Goal: Task Accomplishment & Management: Use online tool/utility

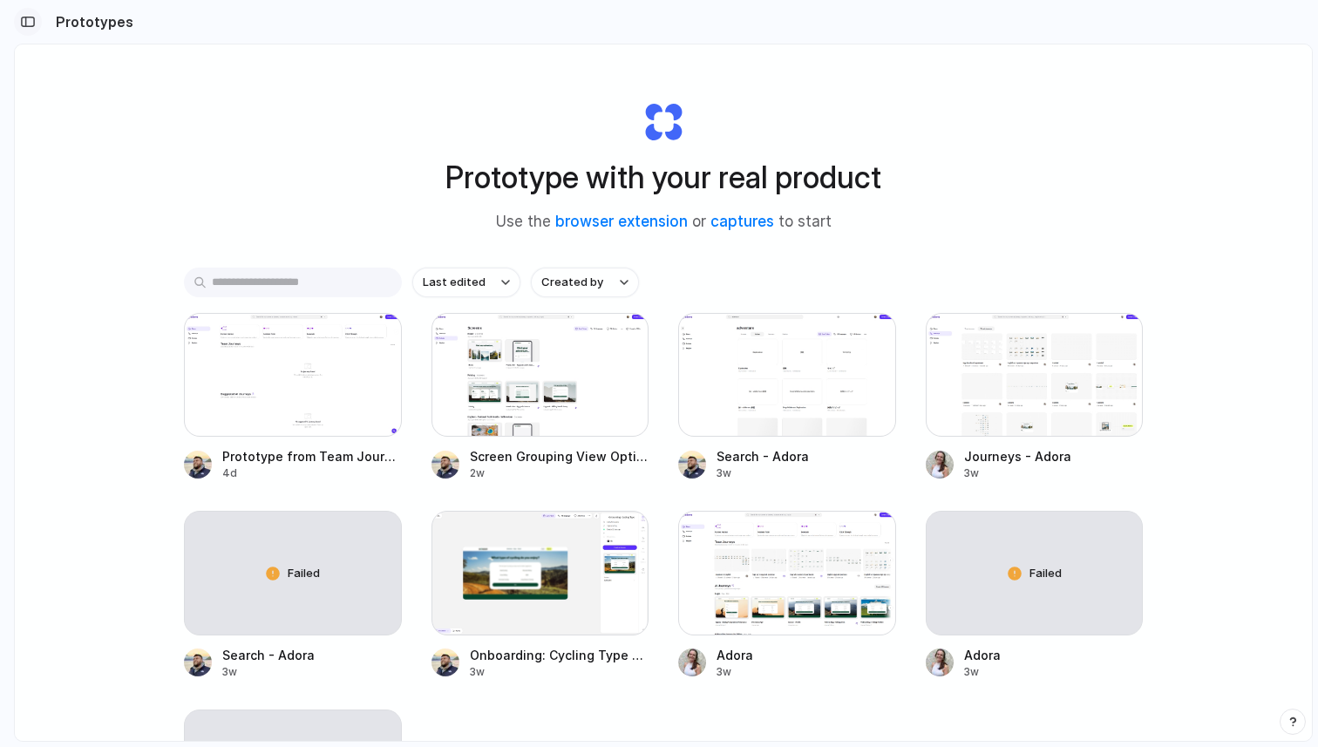
click at [29, 20] on div "button" at bounding box center [28, 22] width 16 height 12
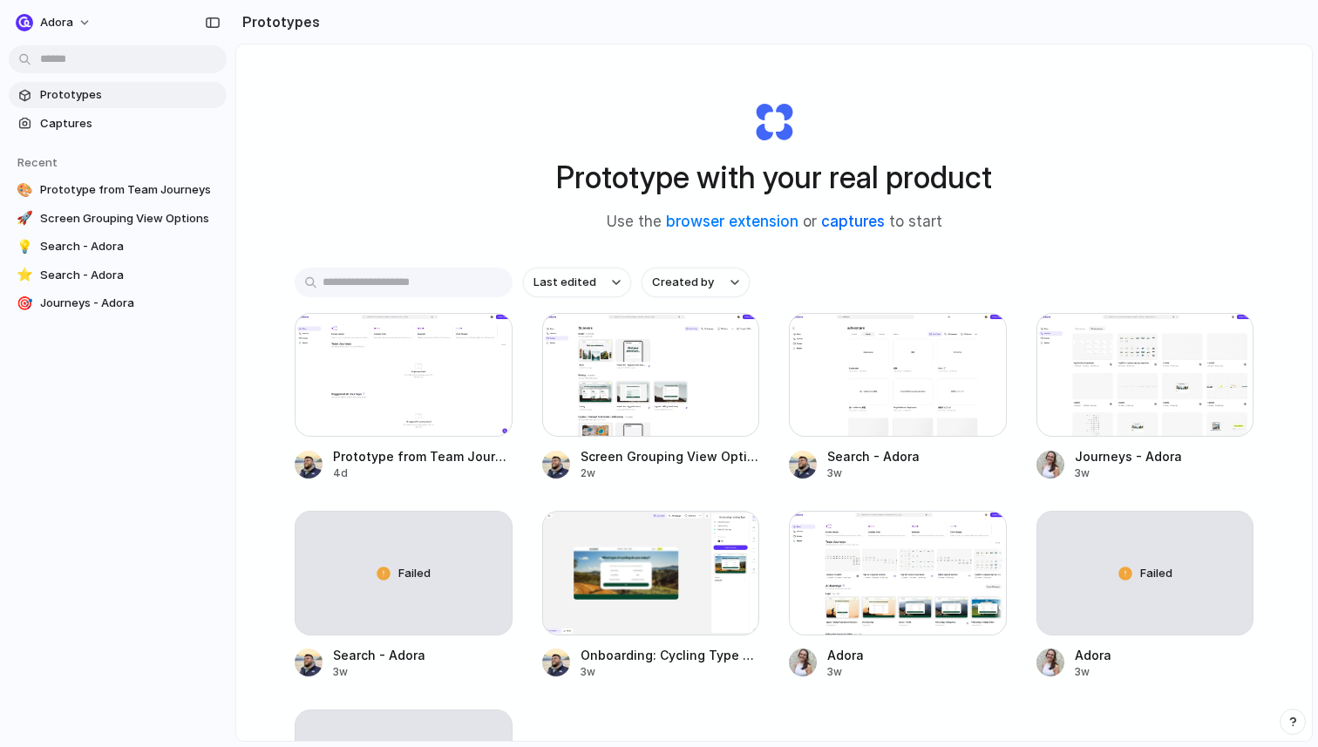
click at [826, 227] on link "captures" at bounding box center [853, 221] width 64 height 17
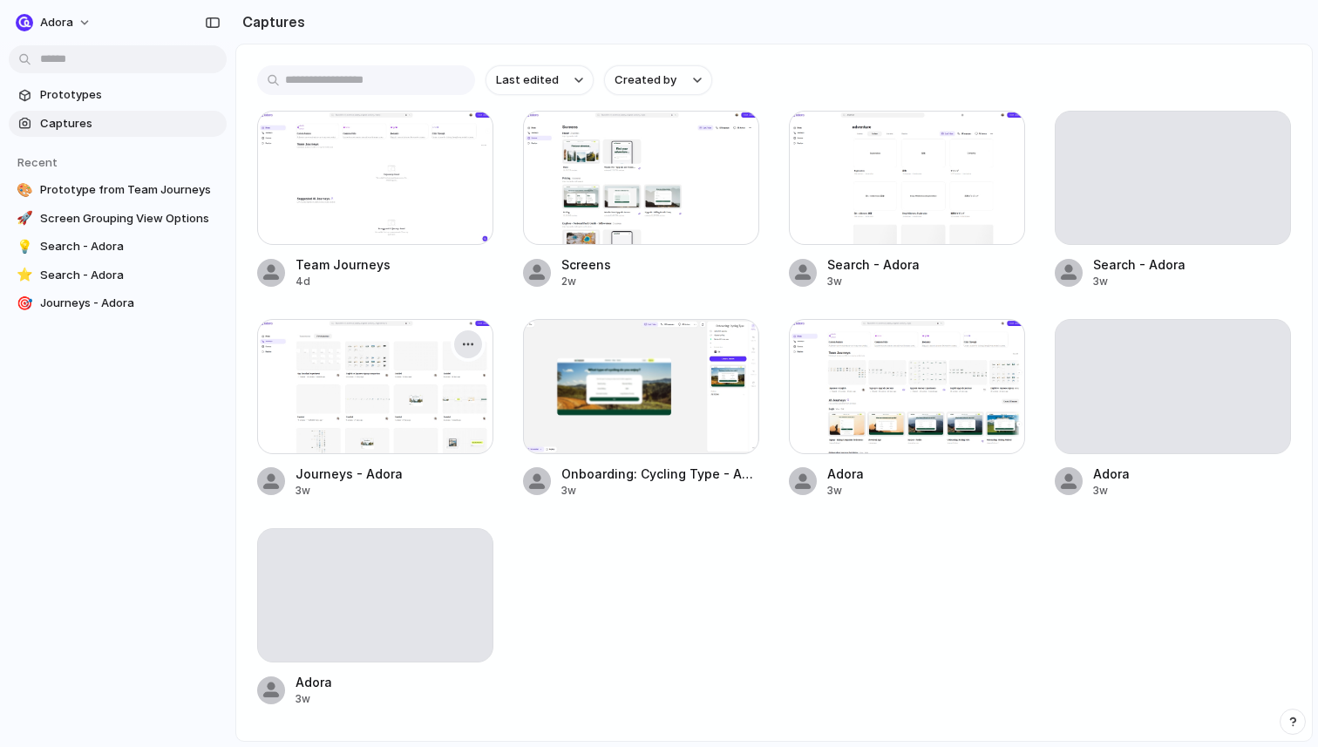
click at [465, 341] on div "button" at bounding box center [468, 344] width 14 height 14
click at [471, 332] on div "Create prototype Rename Copy link Open original page Delete" at bounding box center [659, 373] width 1318 height 747
click at [60, 92] on span "Prototypes" at bounding box center [130, 94] width 180 height 17
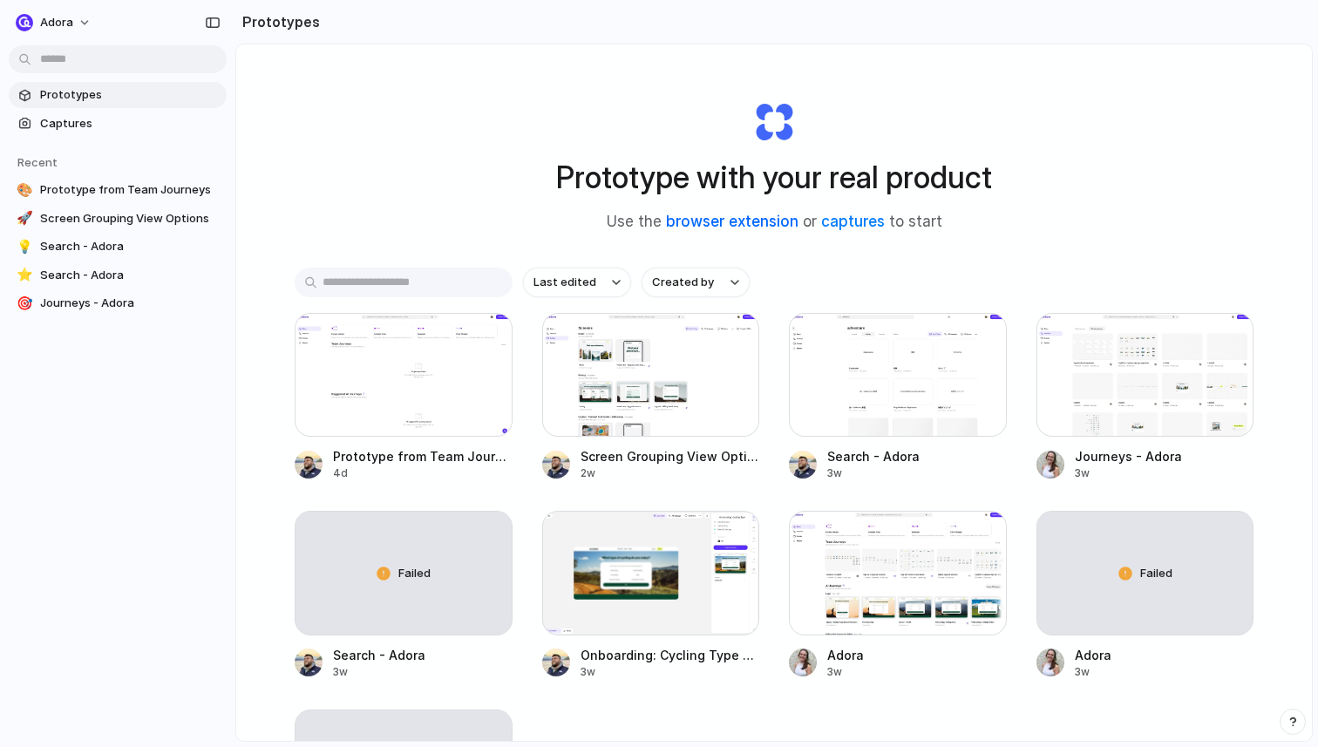
click at [731, 220] on link "browser extension" at bounding box center [732, 221] width 132 height 17
click at [78, 30] on button "adora" at bounding box center [55, 23] width 92 height 28
click at [181, 200] on span "Neutral dark" at bounding box center [202, 201] width 68 height 17
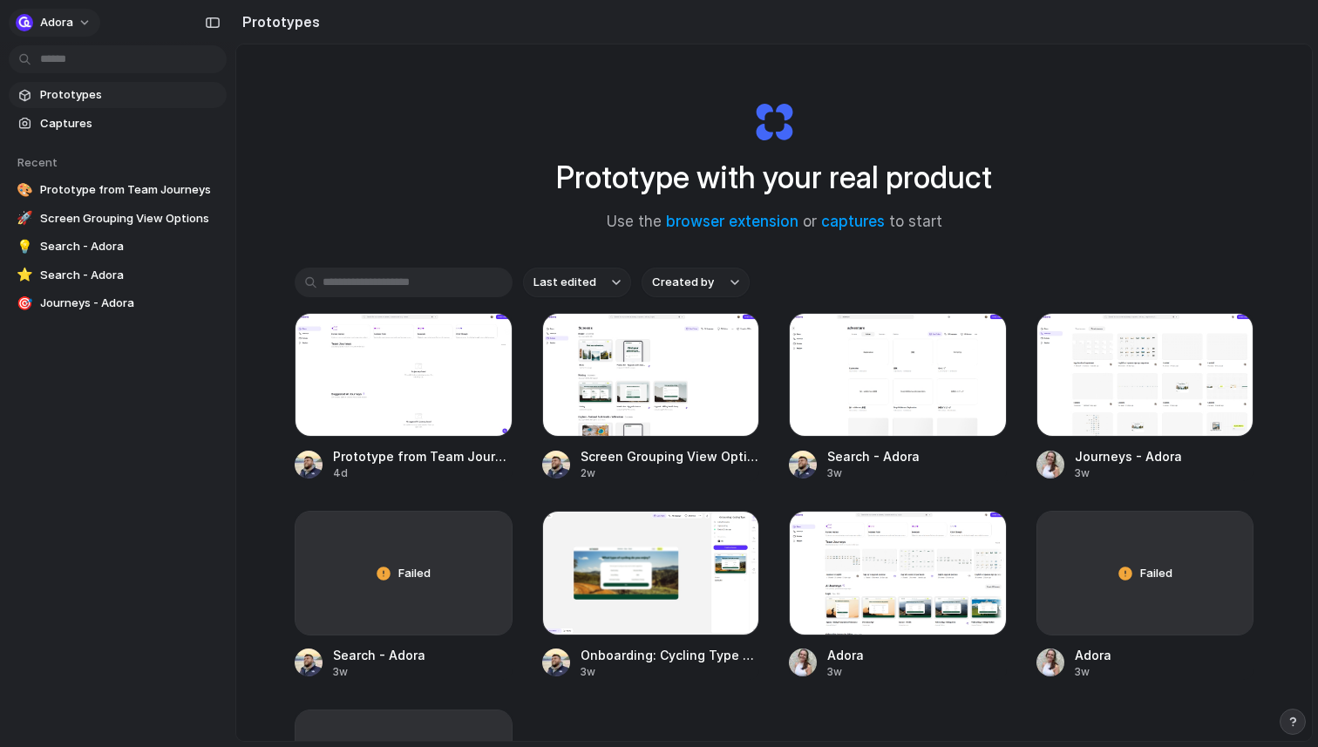
click at [76, 9] on button "adora" at bounding box center [55, 23] width 92 height 28
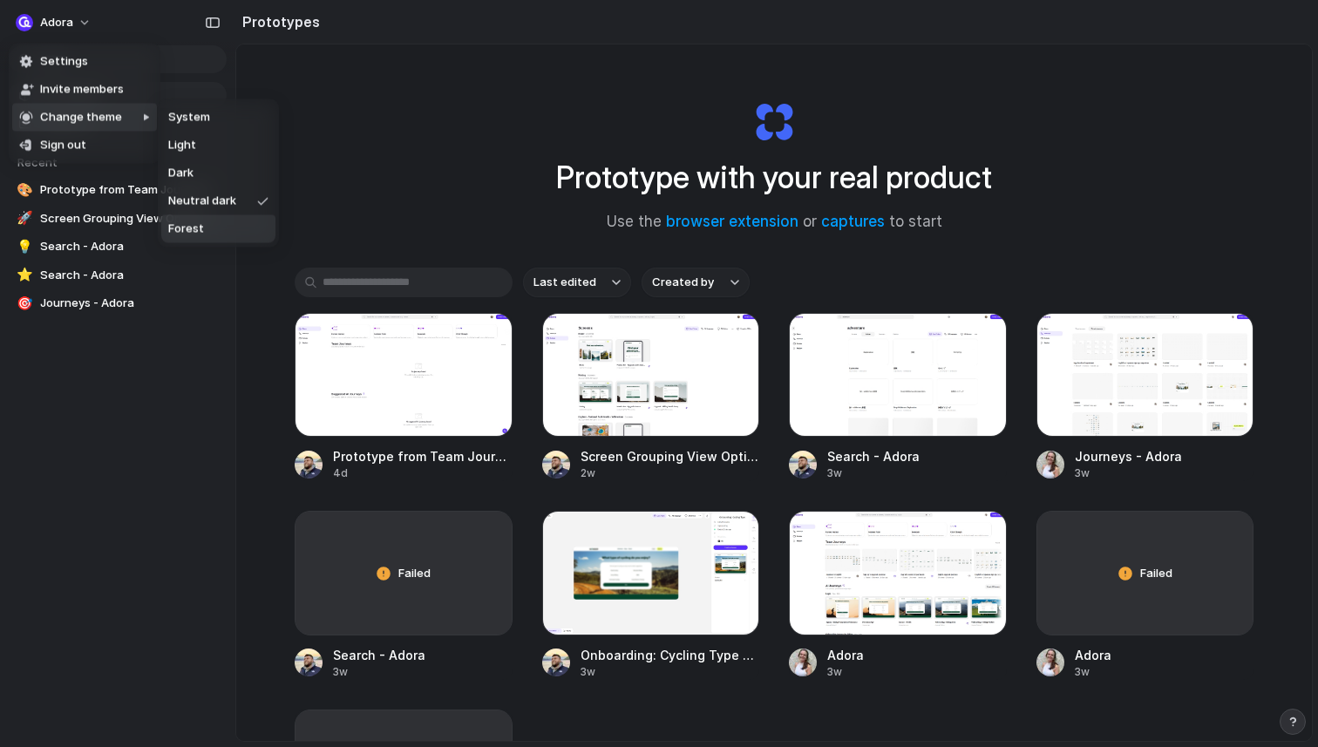
click at [200, 232] on span "Forest" at bounding box center [186, 228] width 36 height 17
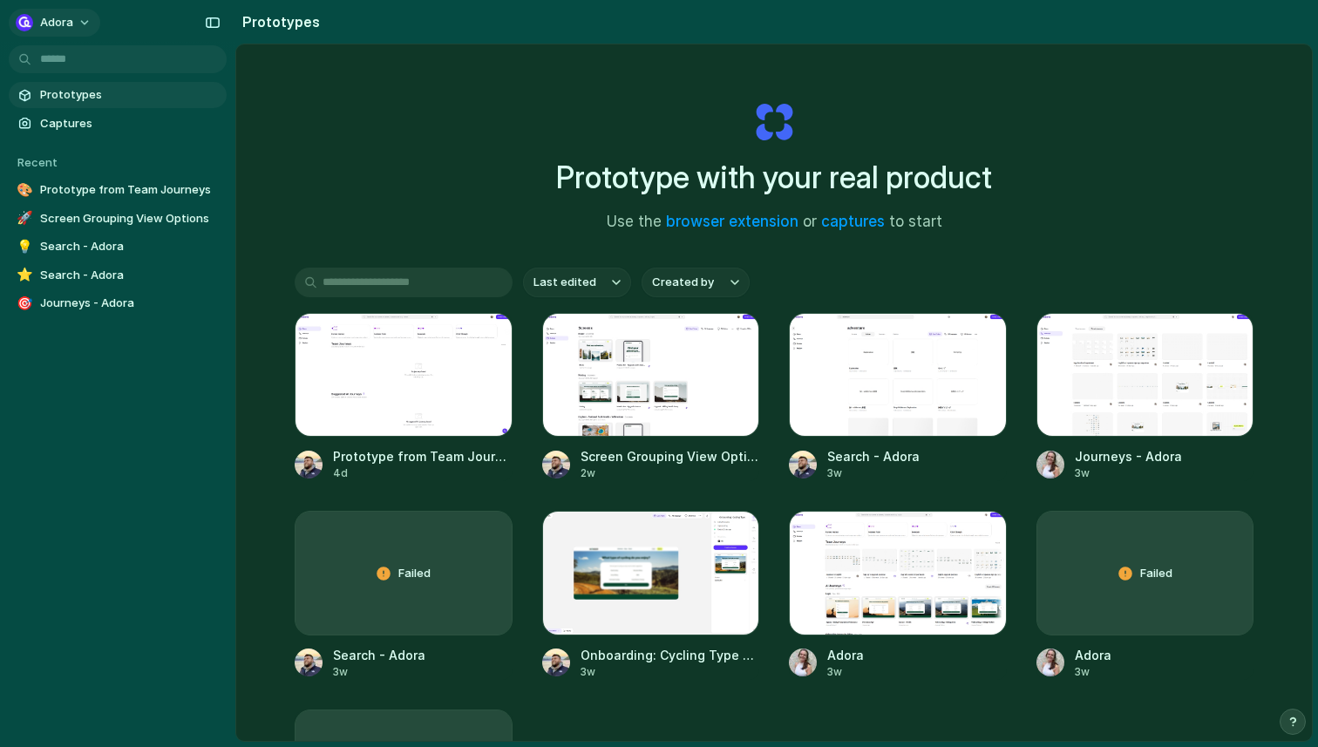
click at [58, 31] on button "adora" at bounding box center [55, 23] width 92 height 28
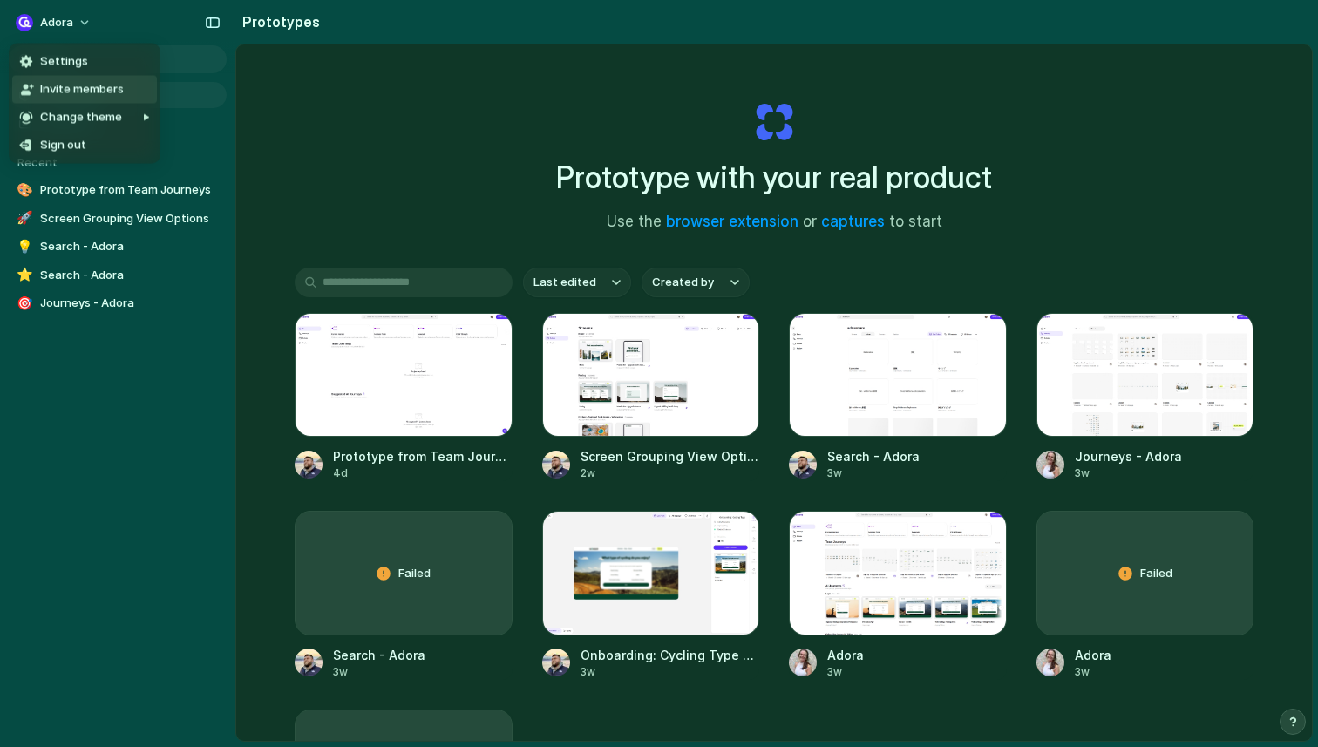
click at [109, 97] on span "Invite members" at bounding box center [82, 89] width 84 height 17
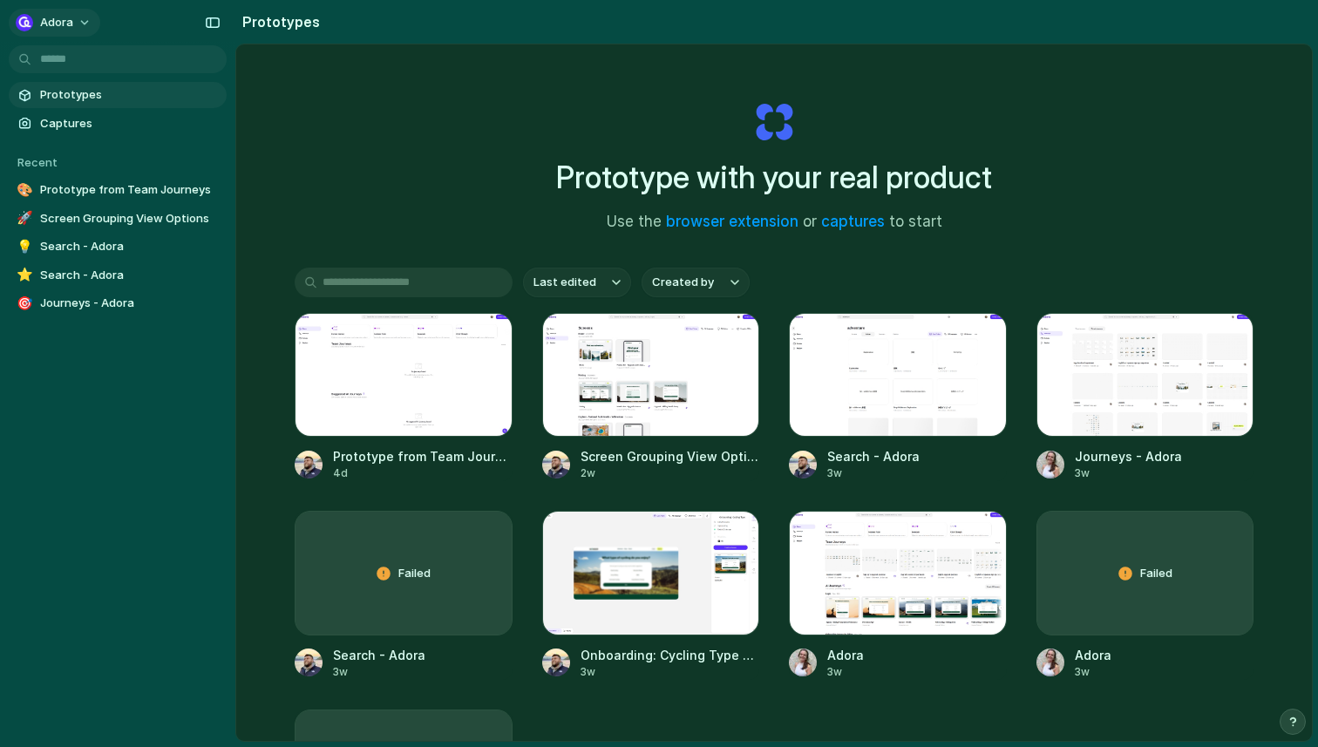
click at [69, 30] on div "adora" at bounding box center [45, 22] width 58 height 17
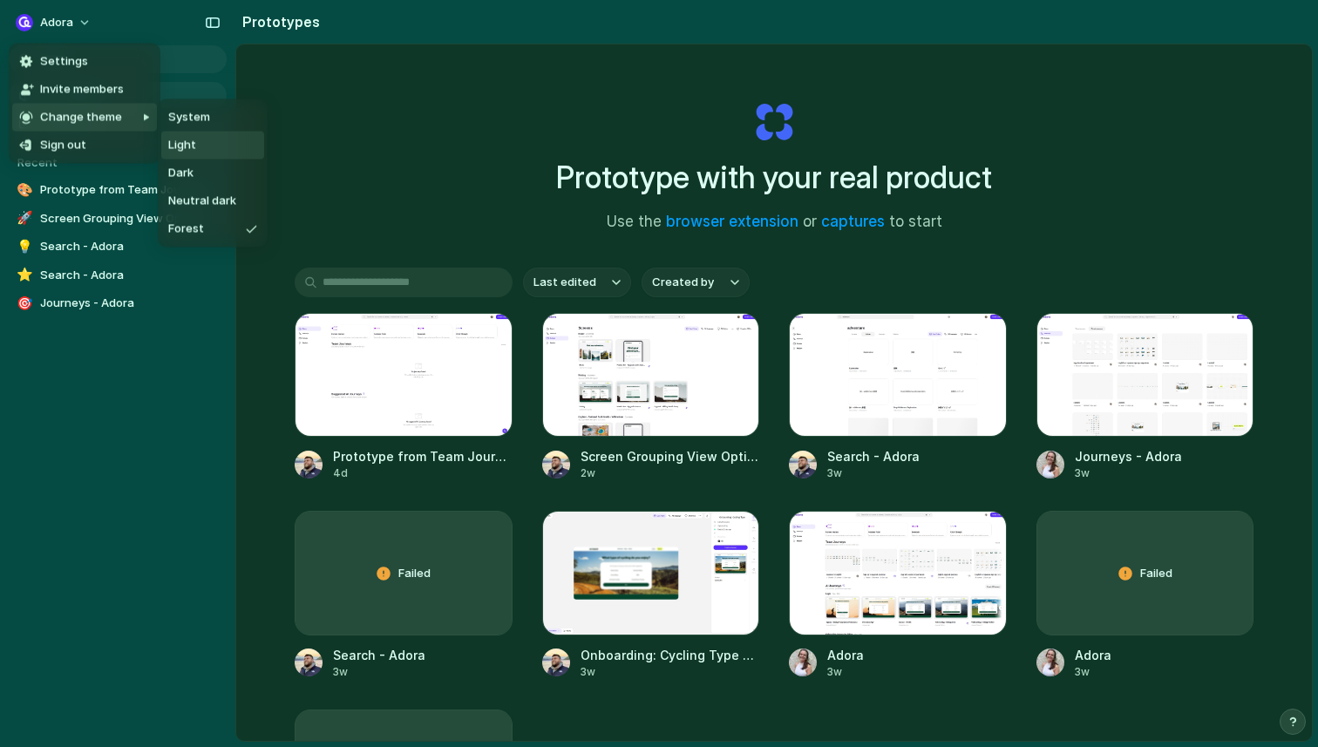
click at [201, 140] on li "Light" at bounding box center [212, 146] width 103 height 28
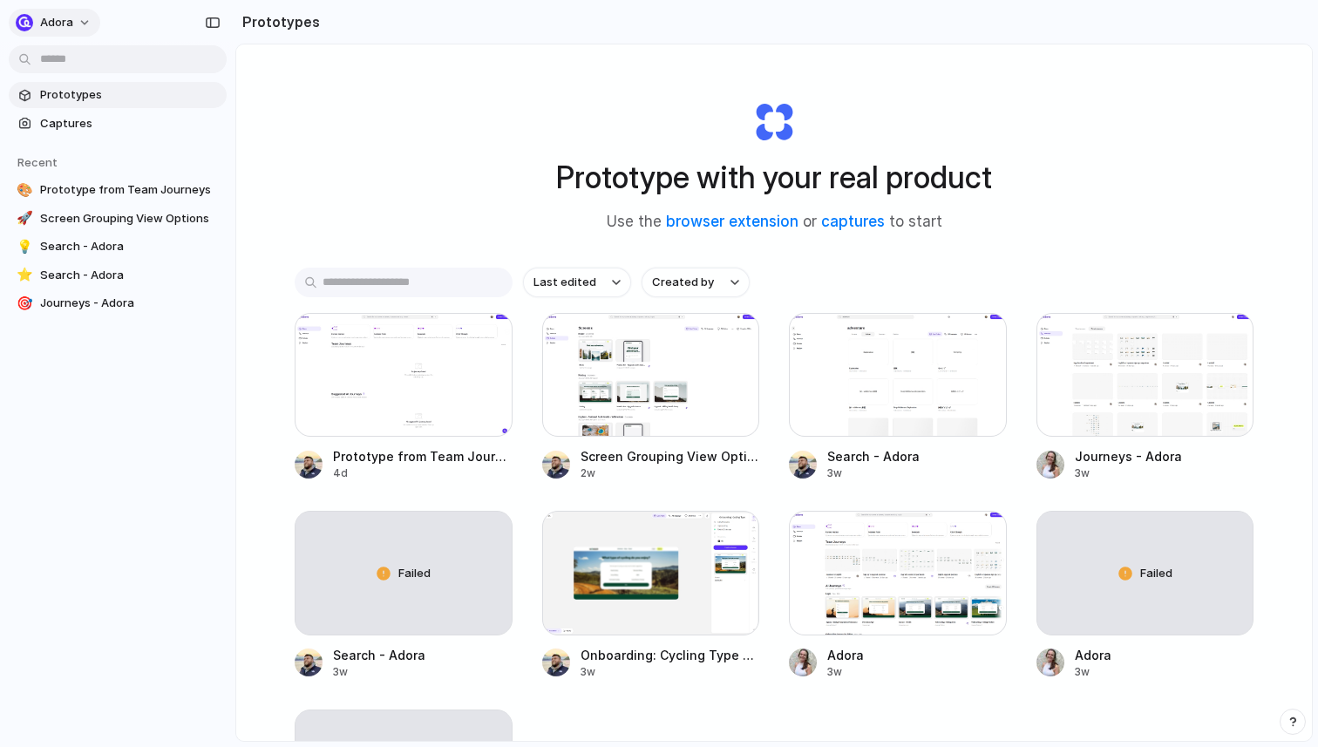
click at [64, 25] on span "adora" at bounding box center [56, 22] width 33 height 17
click at [73, 96] on span "Invite members" at bounding box center [82, 89] width 84 height 17
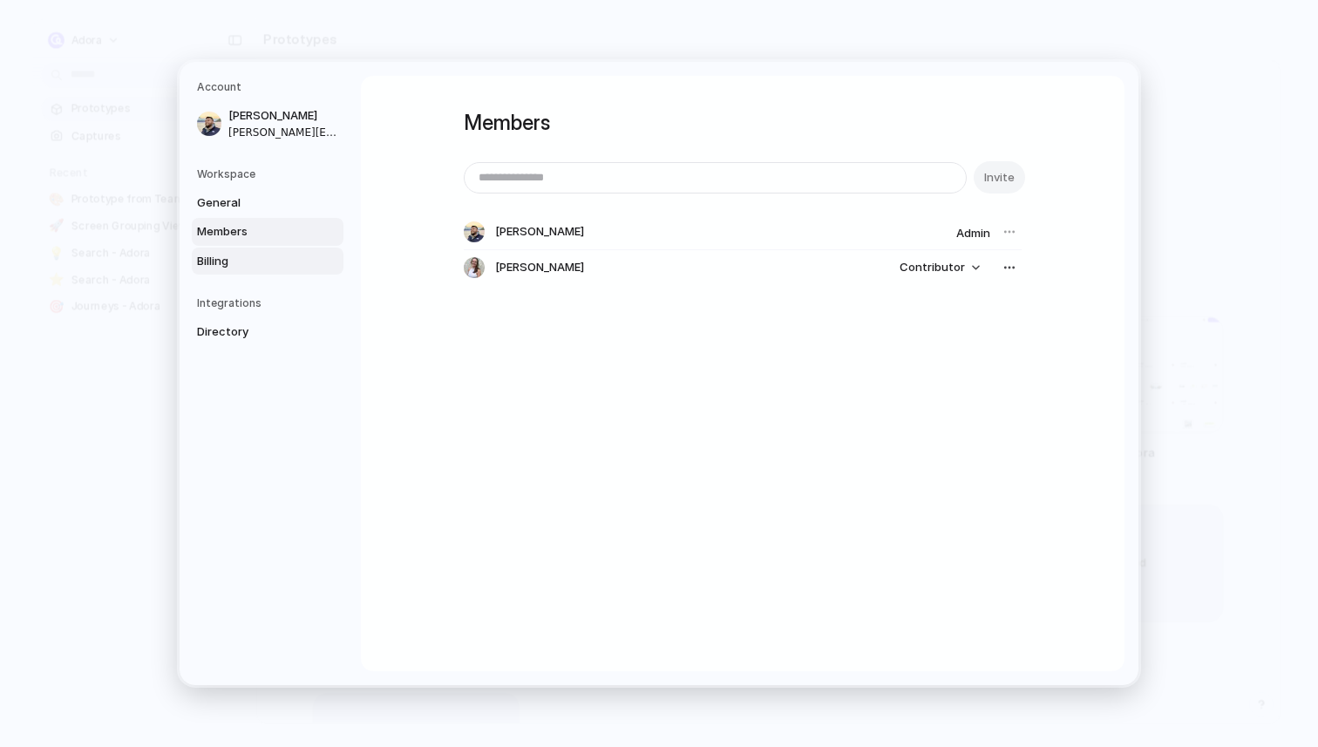
click at [268, 253] on span "Billing" at bounding box center [253, 261] width 112 height 17
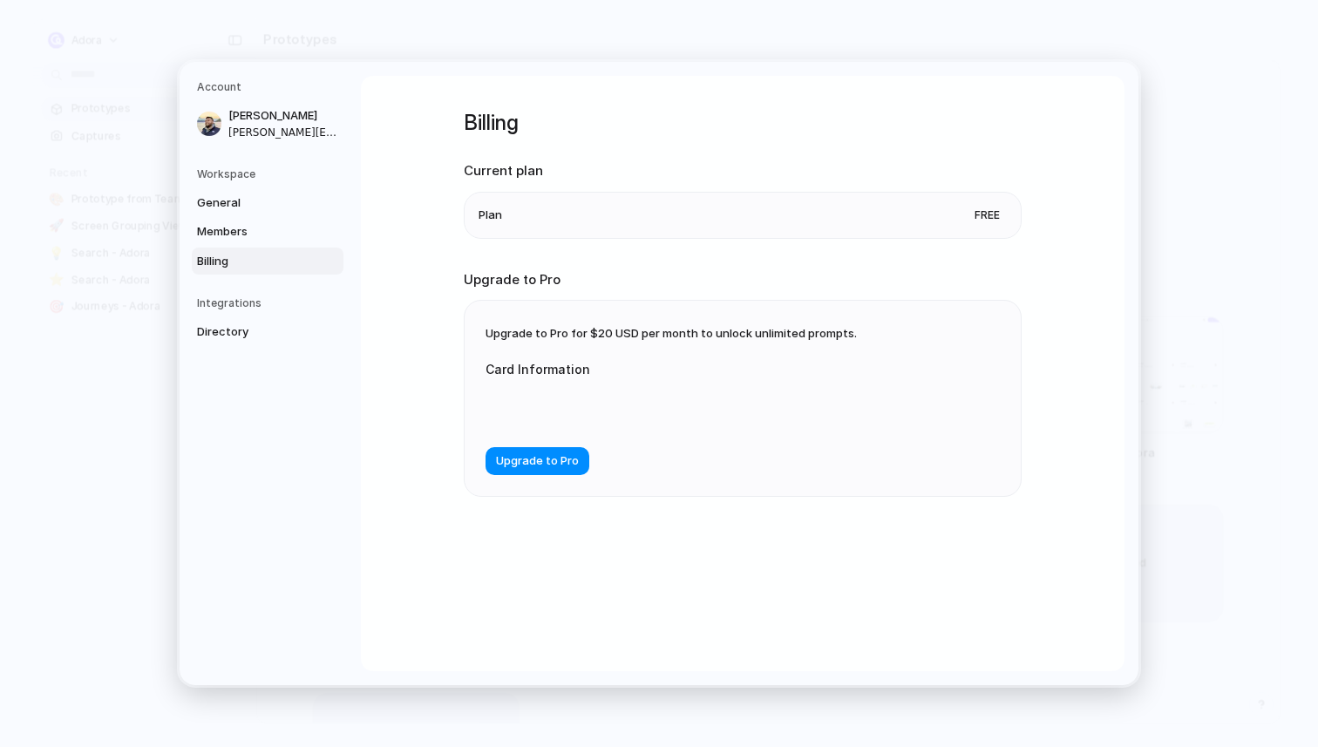
click at [547, 214] on li "Plan Free" at bounding box center [742, 215] width 528 height 45
click at [211, 196] on span "General" at bounding box center [253, 202] width 112 height 17
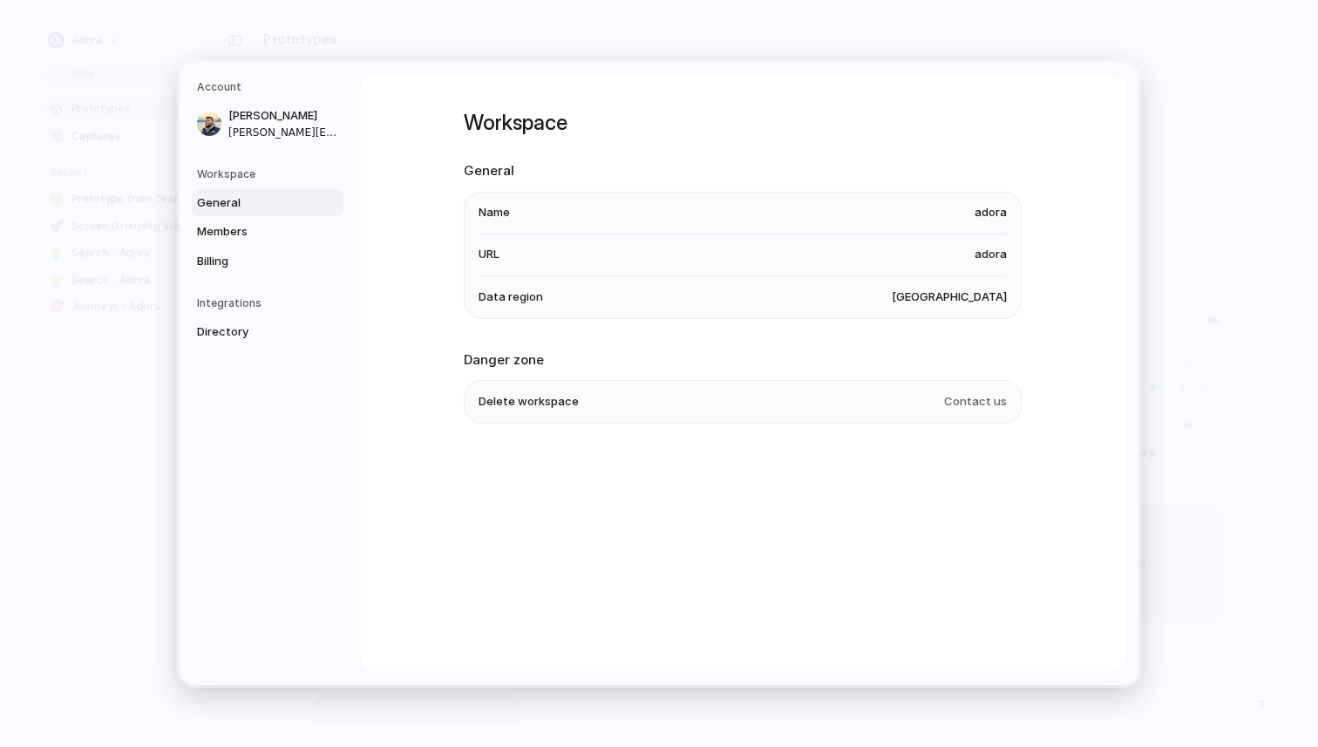
click at [959, 303] on span "[GEOGRAPHIC_DATA]" at bounding box center [948, 296] width 115 height 17
click at [969, 403] on span "Contact us" at bounding box center [975, 401] width 63 height 17
click at [245, 333] on span "Directory" at bounding box center [253, 331] width 112 height 17
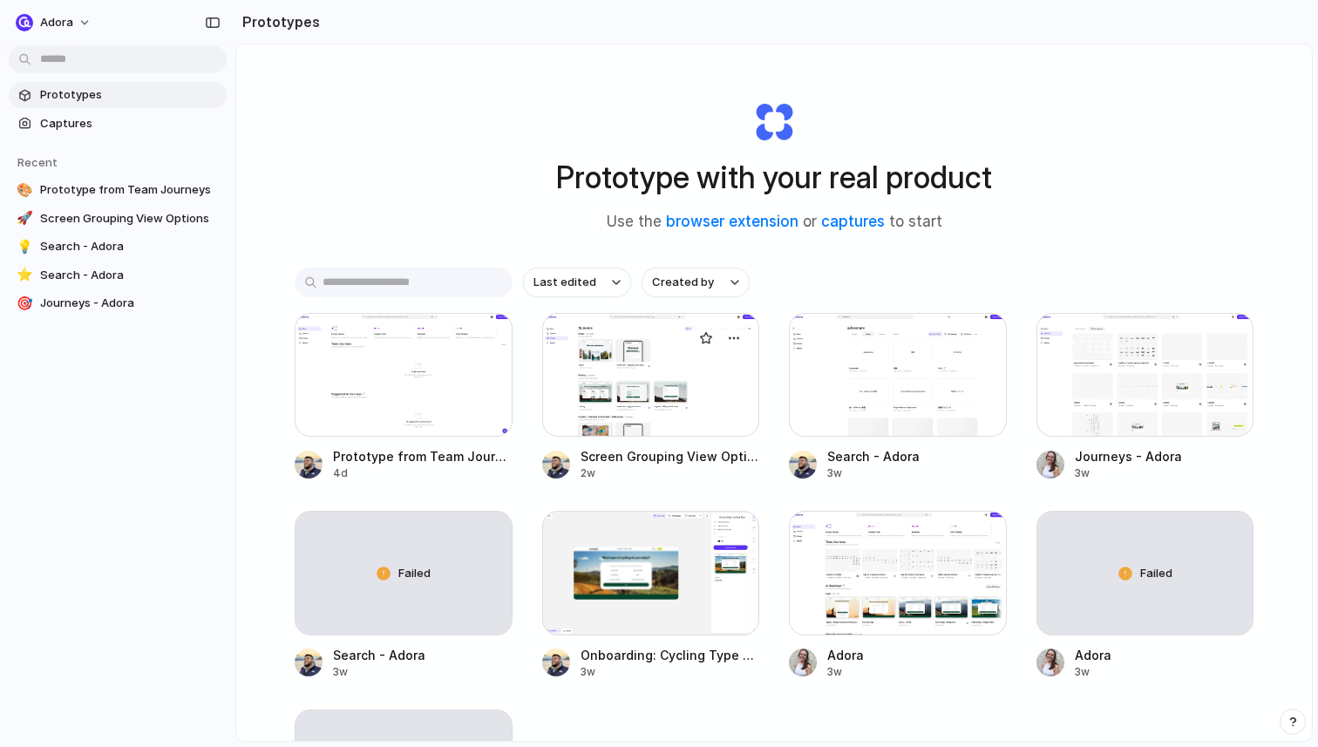
click at [657, 367] on div at bounding box center [651, 375] width 218 height 124
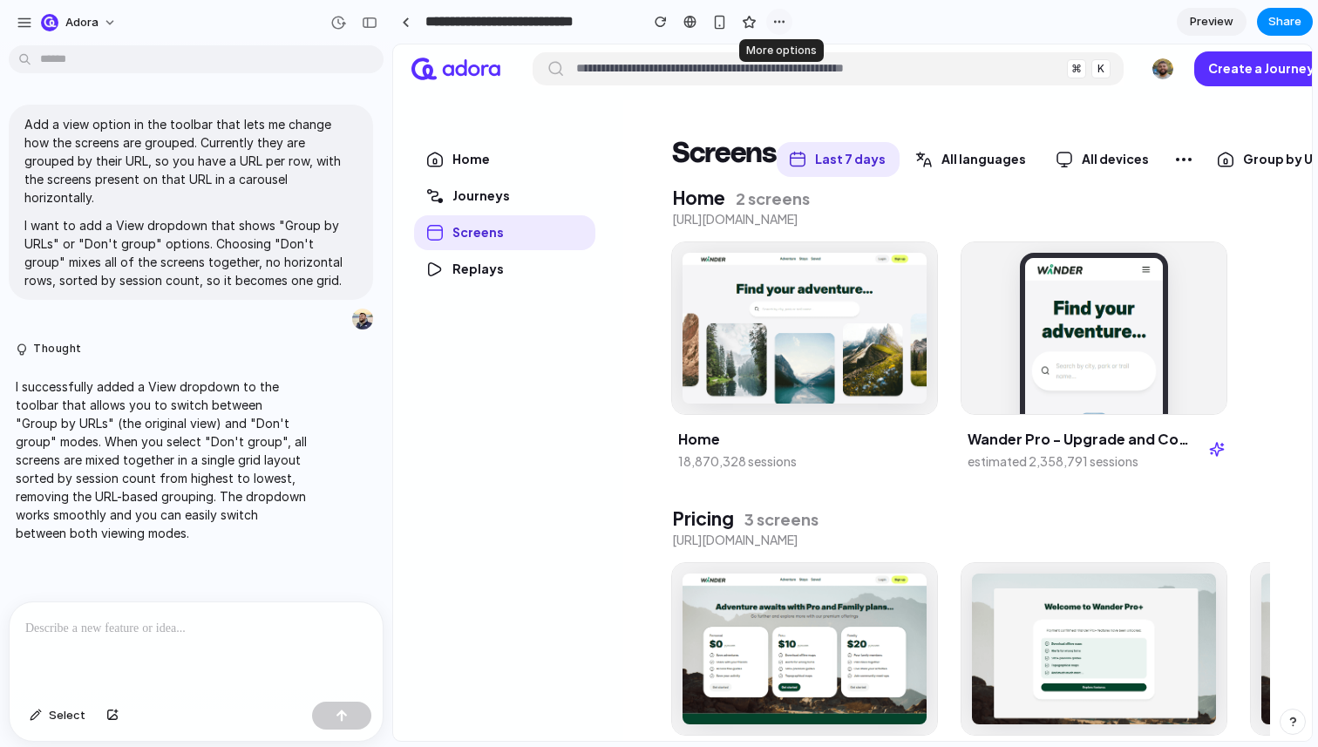
click at [789, 18] on button "button" at bounding box center [779, 22] width 26 height 26
click at [789, 18] on div "Duplicate Delete" at bounding box center [659, 373] width 1318 height 747
click at [1227, 156] on div "Group by URLs" at bounding box center [1276, 159] width 145 height 35
click at [1231, 240] on span "Don't group" at bounding box center [1230, 239] width 52 height 10
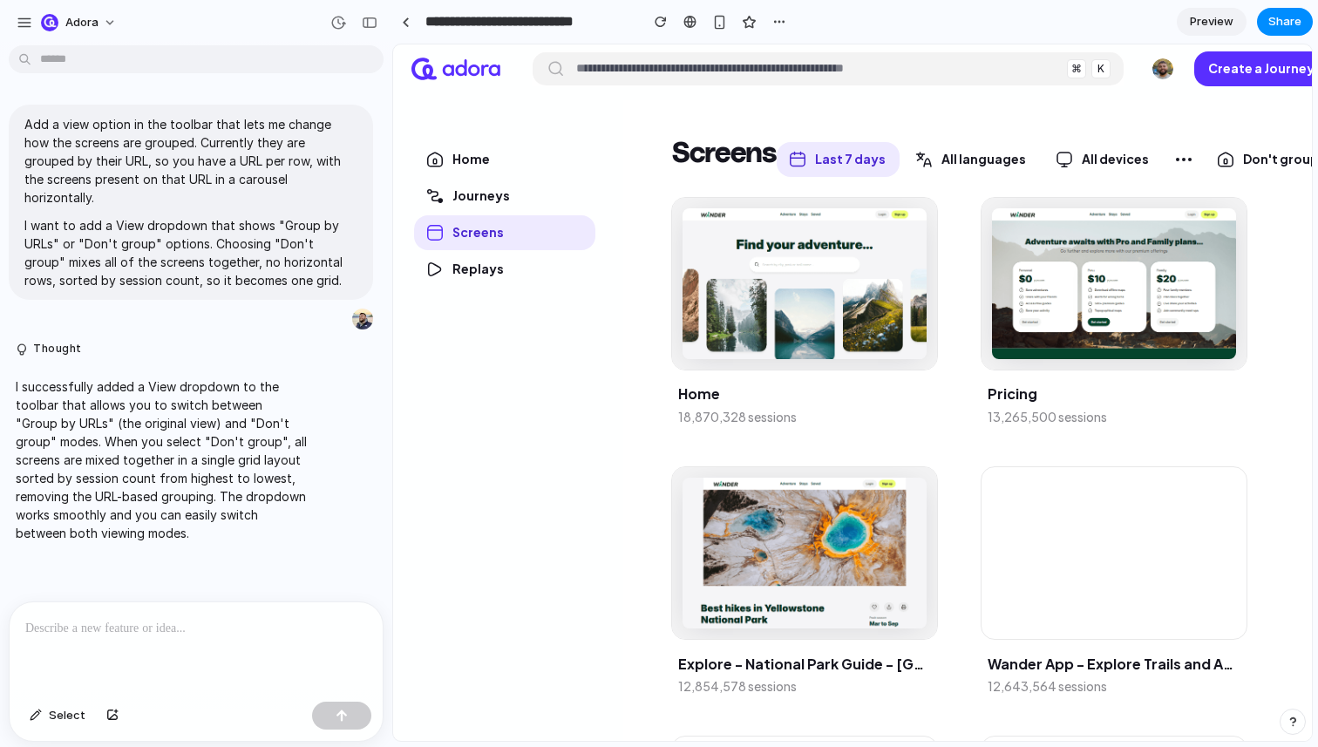
click at [1253, 162] on span "Don't group" at bounding box center [1281, 159] width 76 height 16
click at [1253, 162] on div "Group by URLs Don't group" at bounding box center [852, 392] width 918 height 696
click at [365, 17] on div "button" at bounding box center [370, 23] width 16 height 12
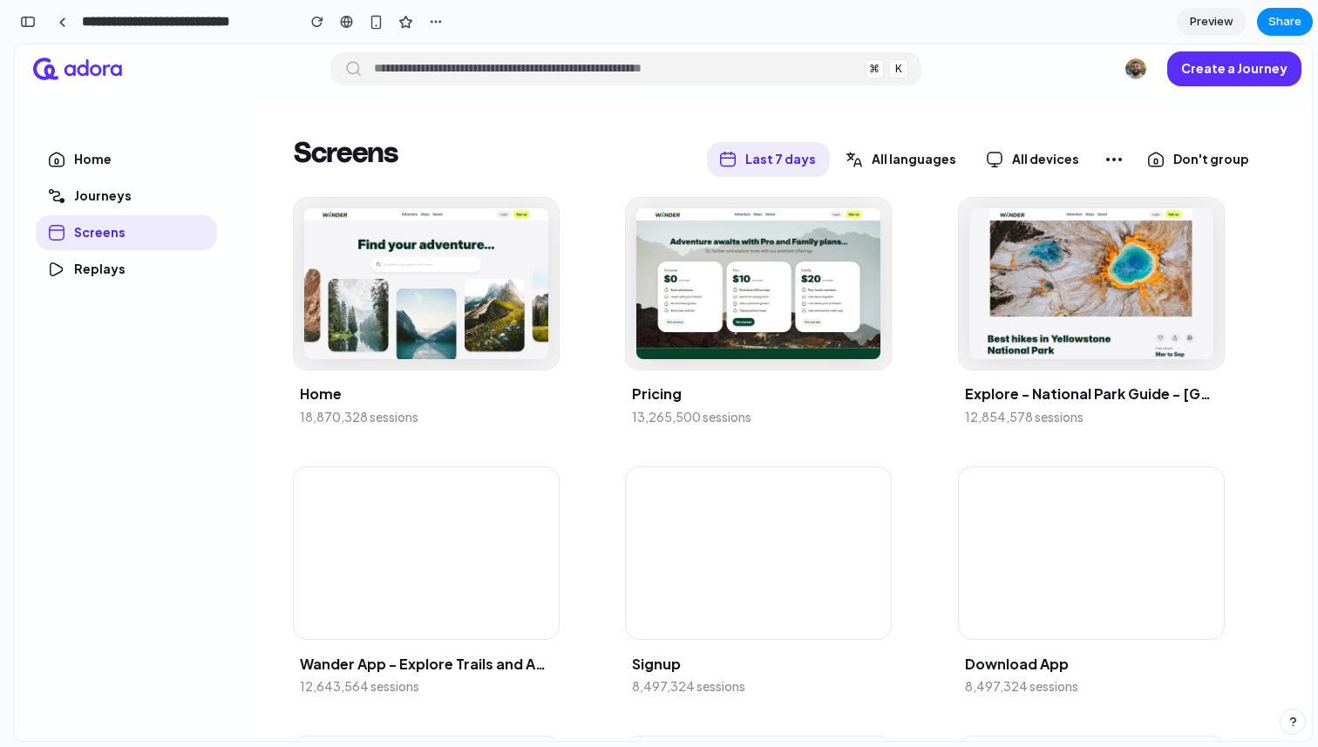
click at [1179, 158] on span "Don't group" at bounding box center [1211, 159] width 76 height 16
click at [1160, 202] on span "Group by URLs" at bounding box center [1182, 203] width 64 height 10
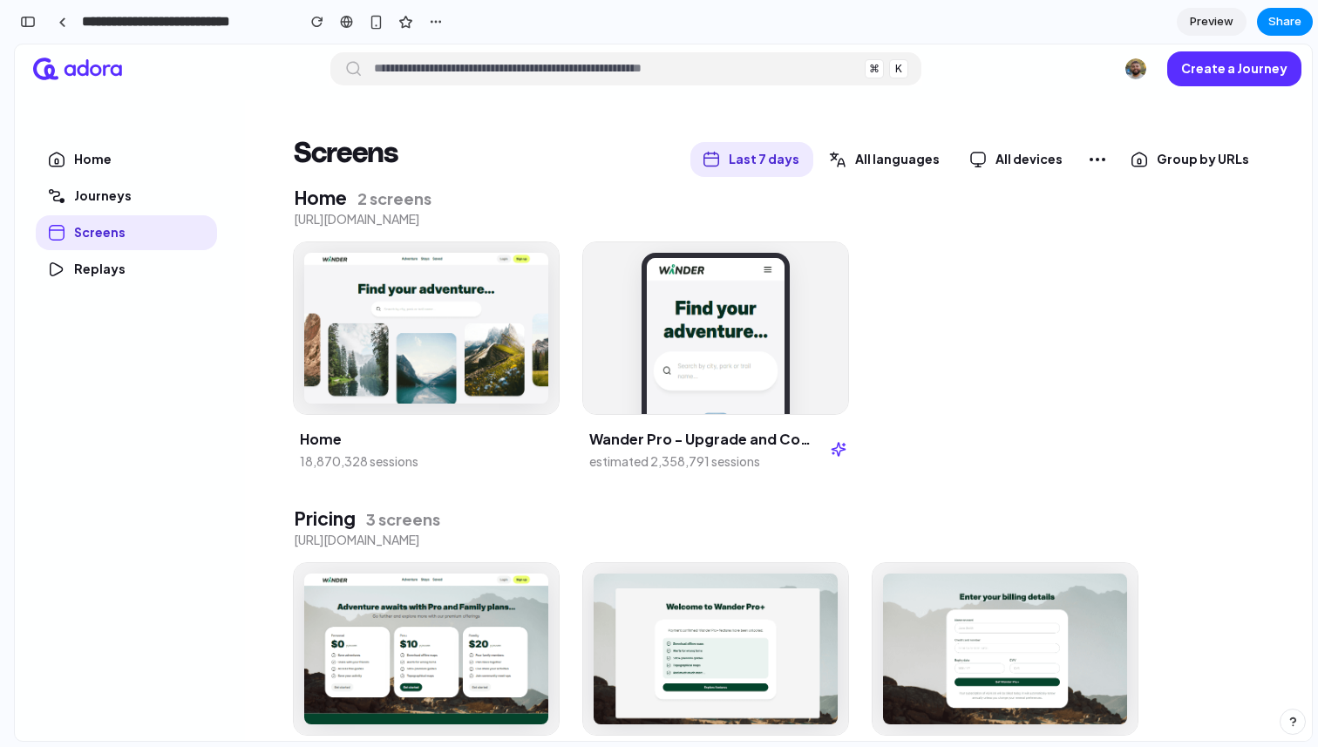
click at [1180, 176] on div "Group by URLs" at bounding box center [1190, 159] width 145 height 35
click at [1161, 235] on span "Don't group" at bounding box center [1160, 239] width 52 height 10
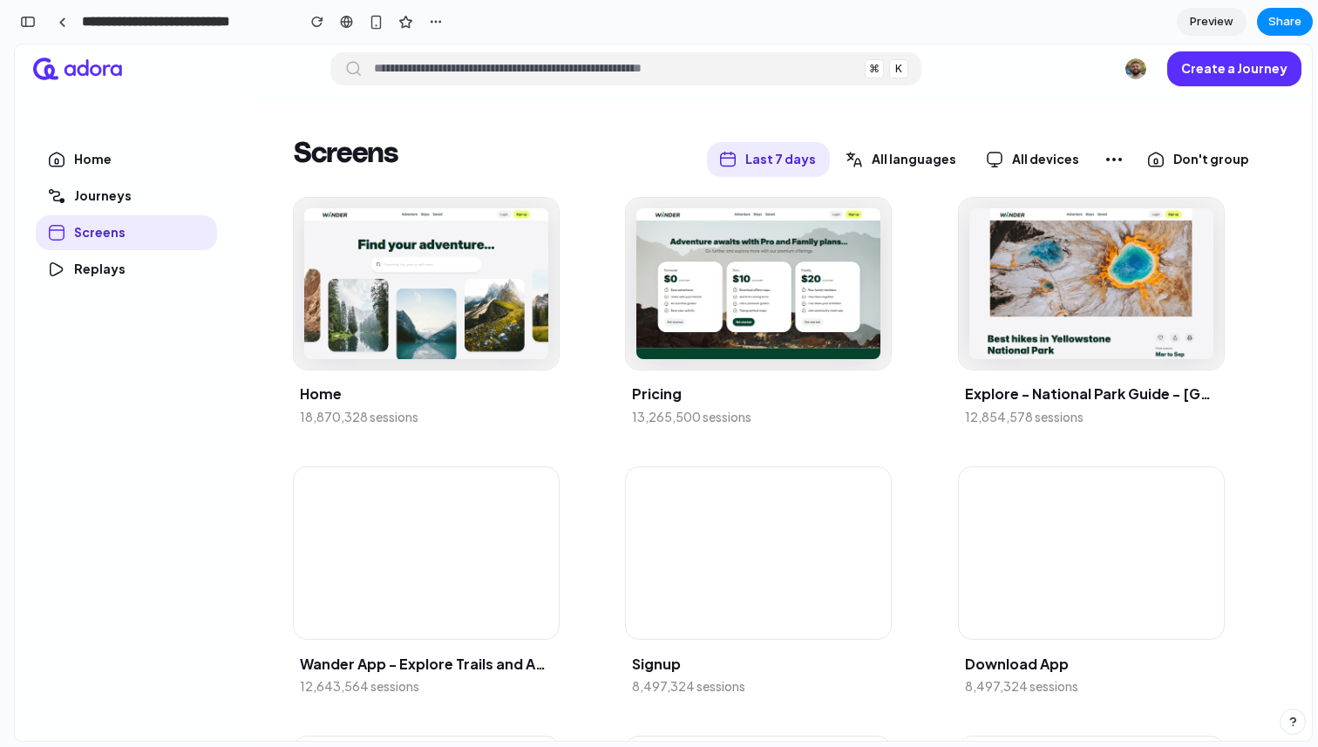
click at [1225, 159] on span "Don't group" at bounding box center [1211, 159] width 76 height 16
click at [1190, 198] on span "Group by URLs" at bounding box center [1182, 203] width 64 height 10
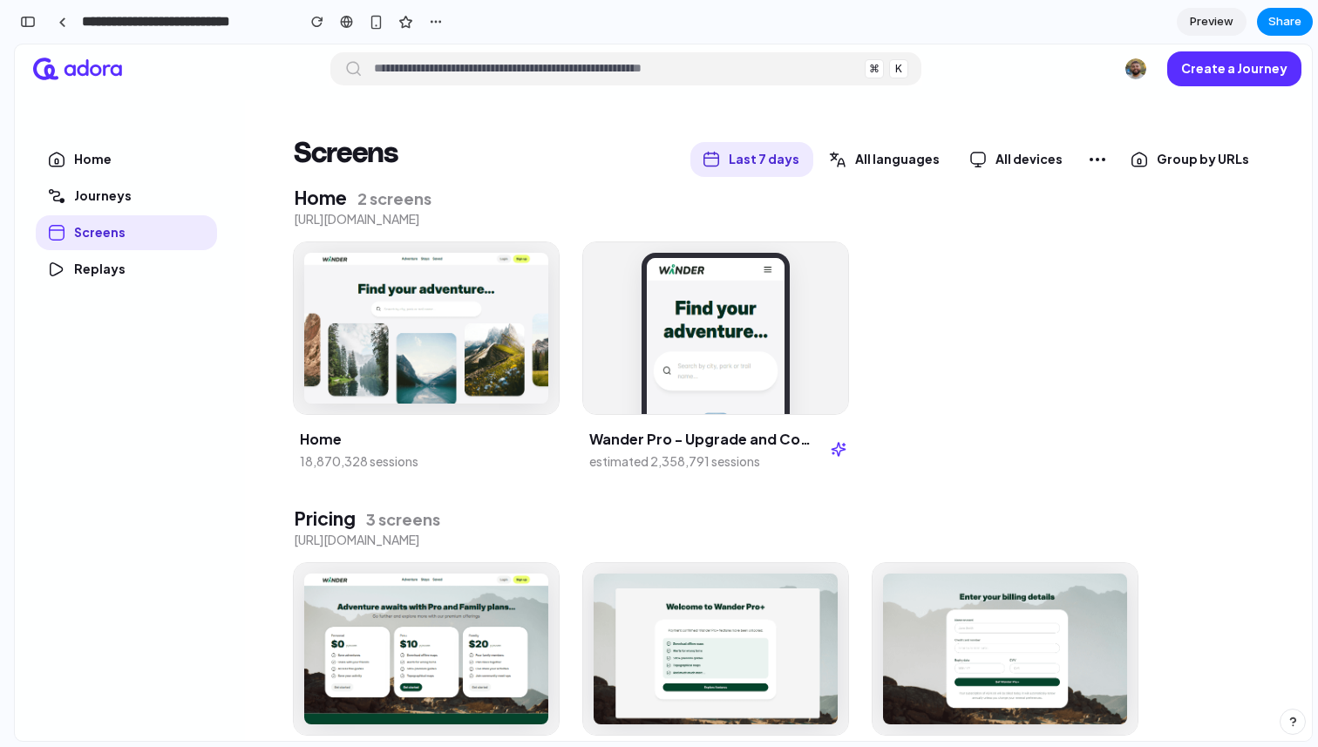
click at [1178, 153] on span "Group by URLs" at bounding box center [1202, 159] width 92 height 16
click at [1152, 238] on span "Don't group" at bounding box center [1160, 239] width 52 height 10
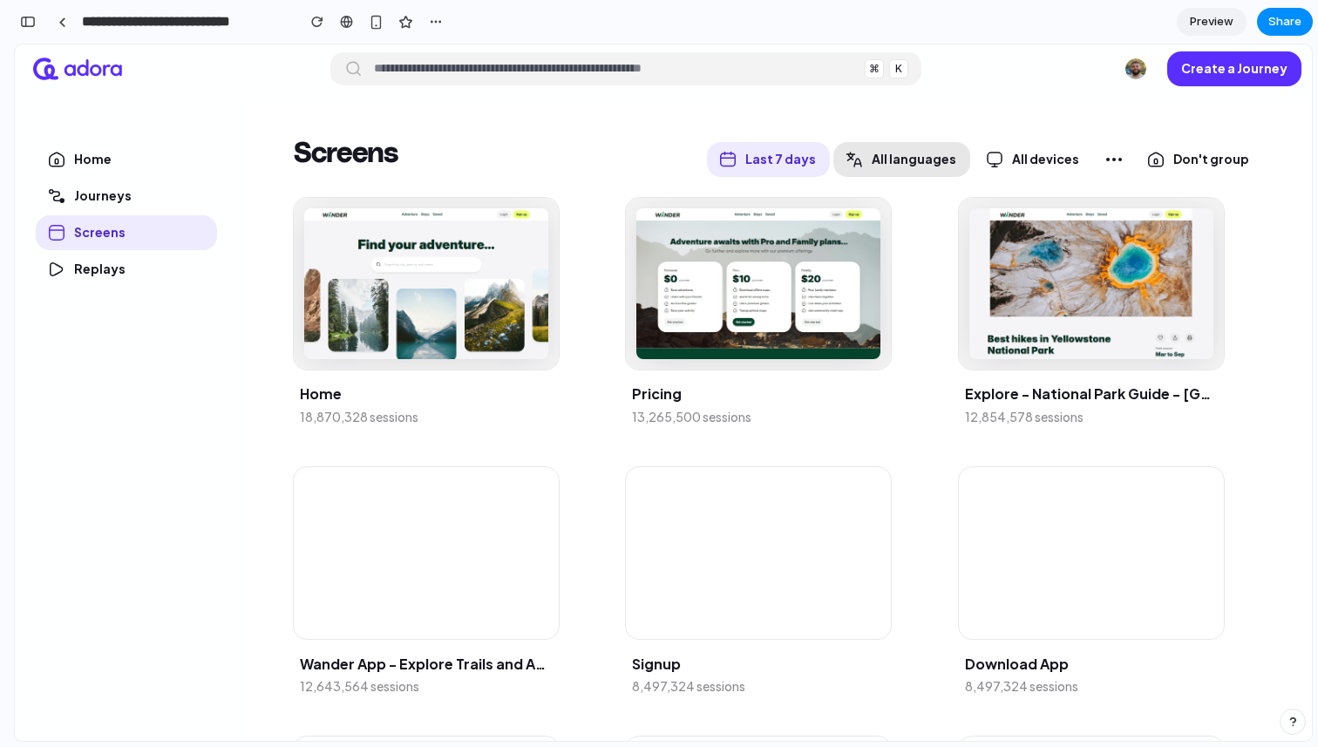
click at [899, 165] on span "All languages" at bounding box center [913, 159] width 85 height 16
click at [1224, 80] on button "Create a Journey" at bounding box center [1234, 68] width 134 height 35
click at [794, 73] on input "button" at bounding box center [614, 69] width 483 height 28
type input "*"
click at [90, 268] on p "Replays" at bounding box center [99, 269] width 51 height 10
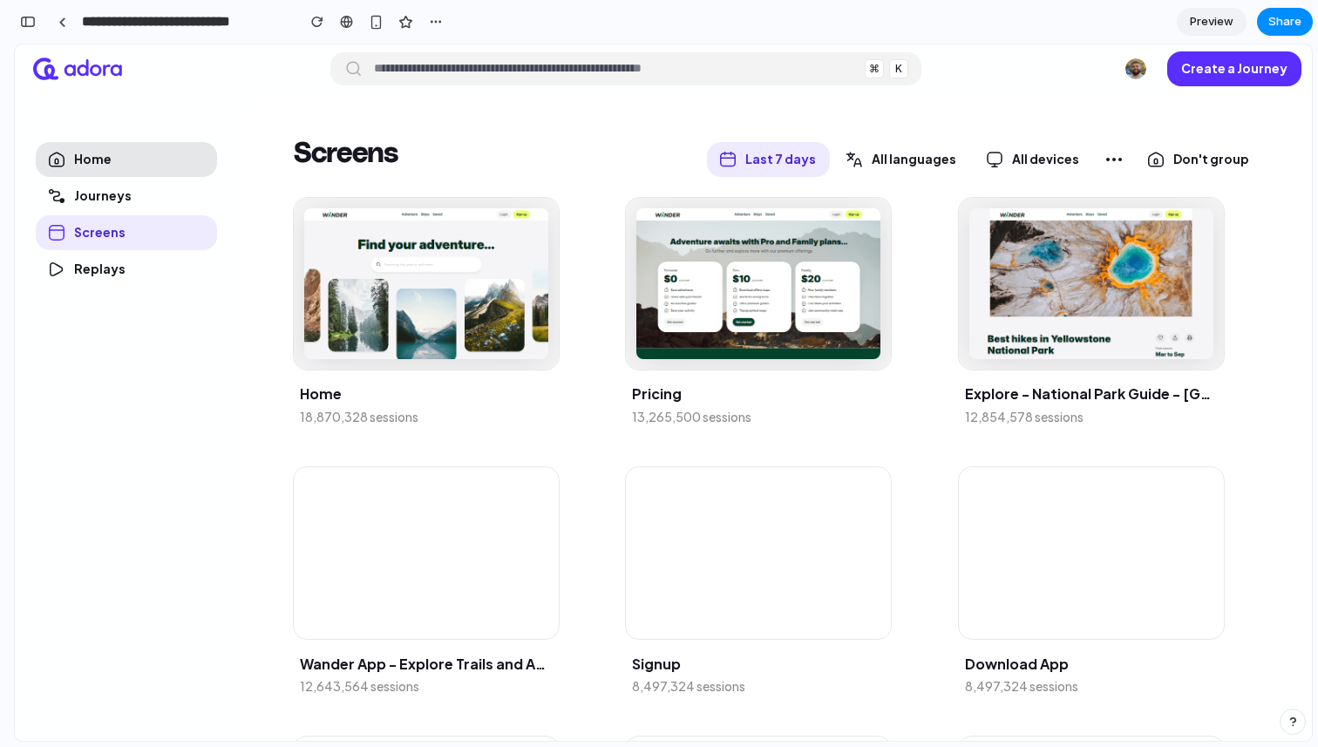
click at [123, 150] on link "Home" at bounding box center [126, 159] width 181 height 35
click at [92, 62] on img at bounding box center [77, 69] width 89 height 23
click at [61, 21] on div at bounding box center [62, 22] width 8 height 10
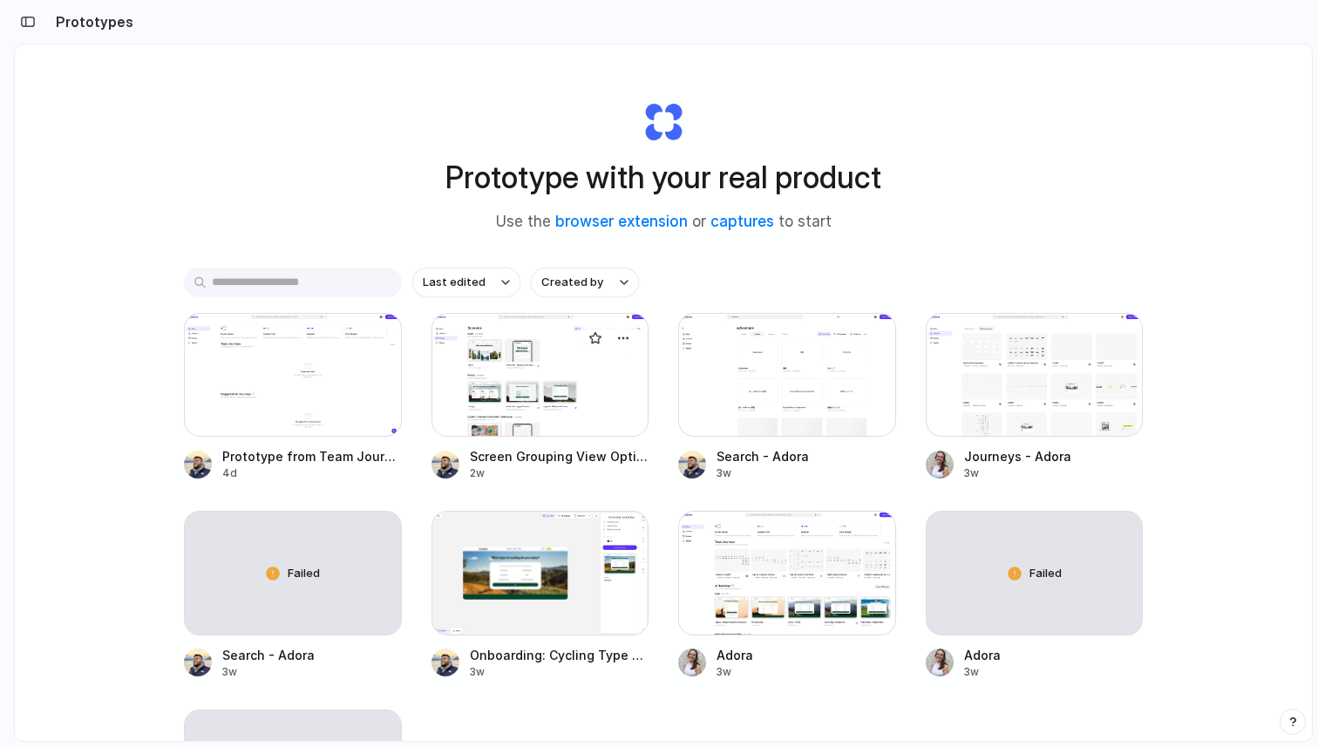
click at [552, 375] on div at bounding box center [540, 375] width 218 height 124
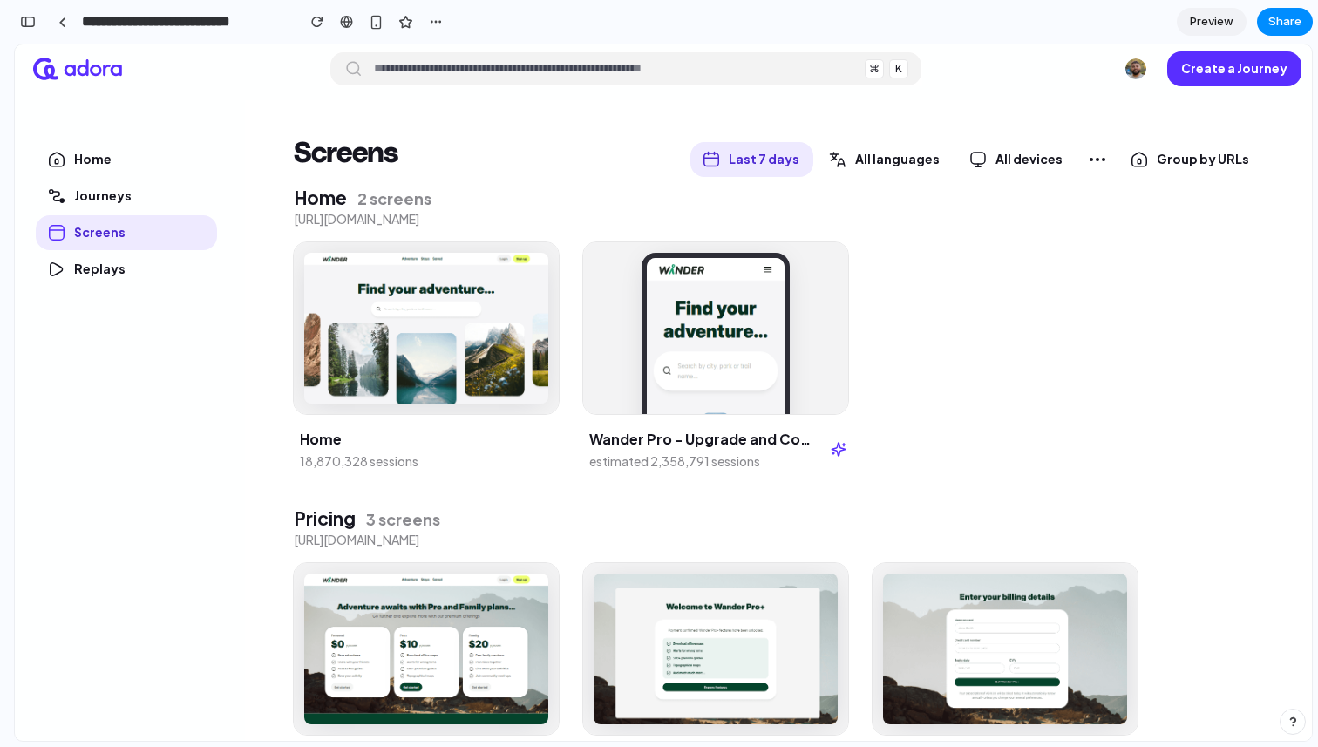
scroll to position [398, 0]
click at [23, 24] on div "button" at bounding box center [28, 22] width 16 height 12
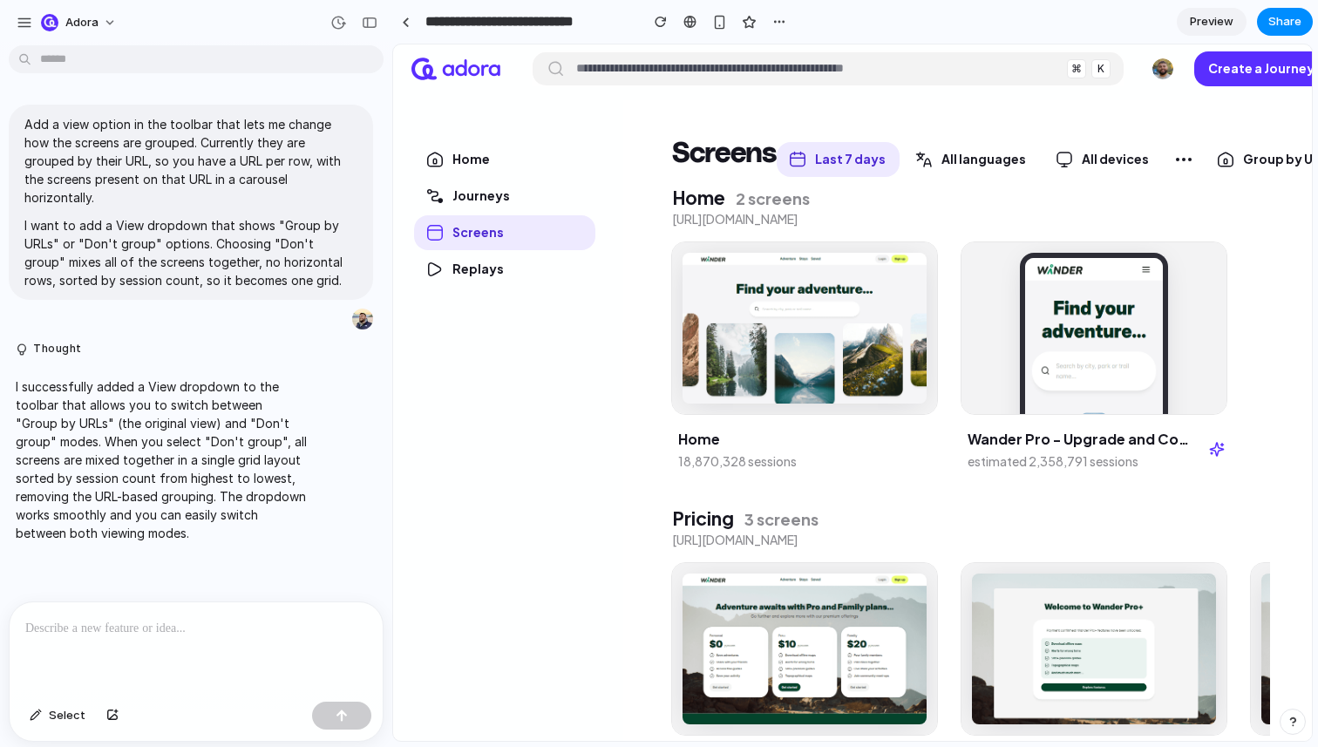
scroll to position [0, 0]
click at [188, 625] on p at bounding box center [196, 628] width 342 height 21
click at [42, 710] on div "button" at bounding box center [36, 715] width 12 height 10
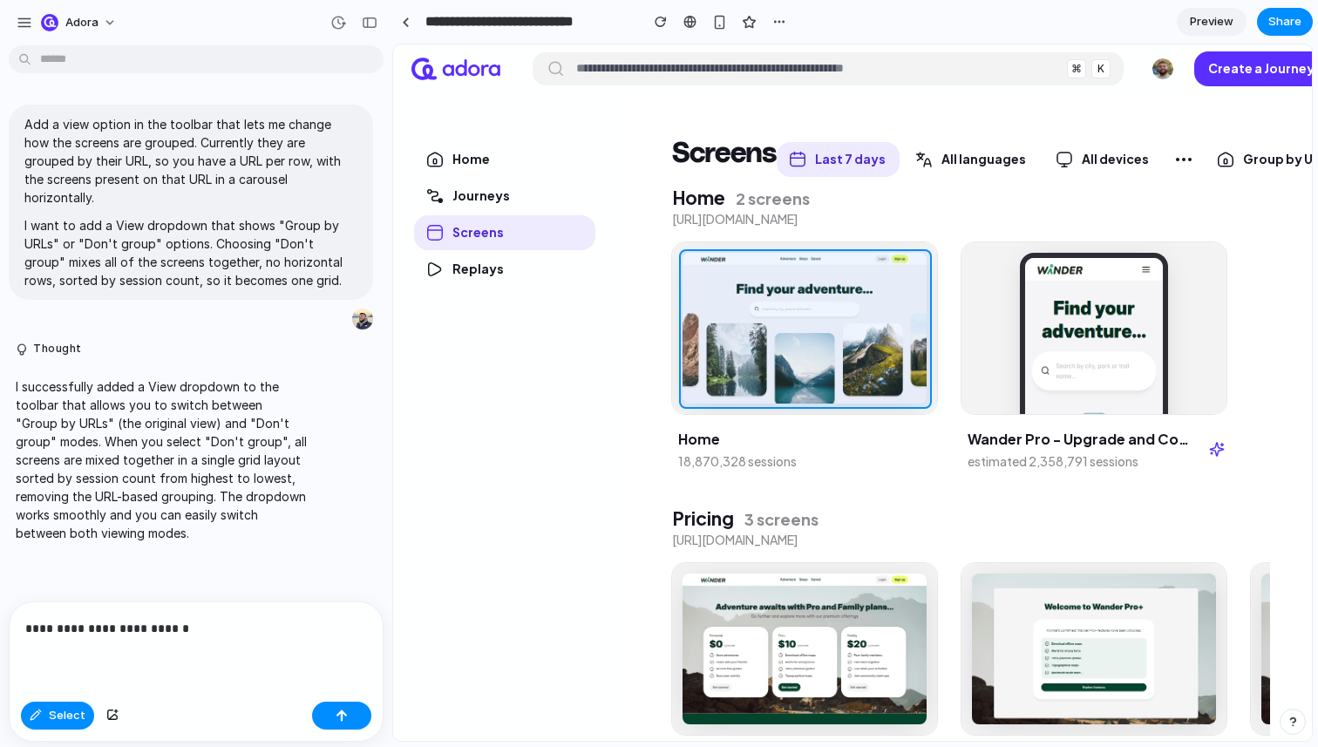
click at [817, 273] on div at bounding box center [853, 392] width 918 height 695
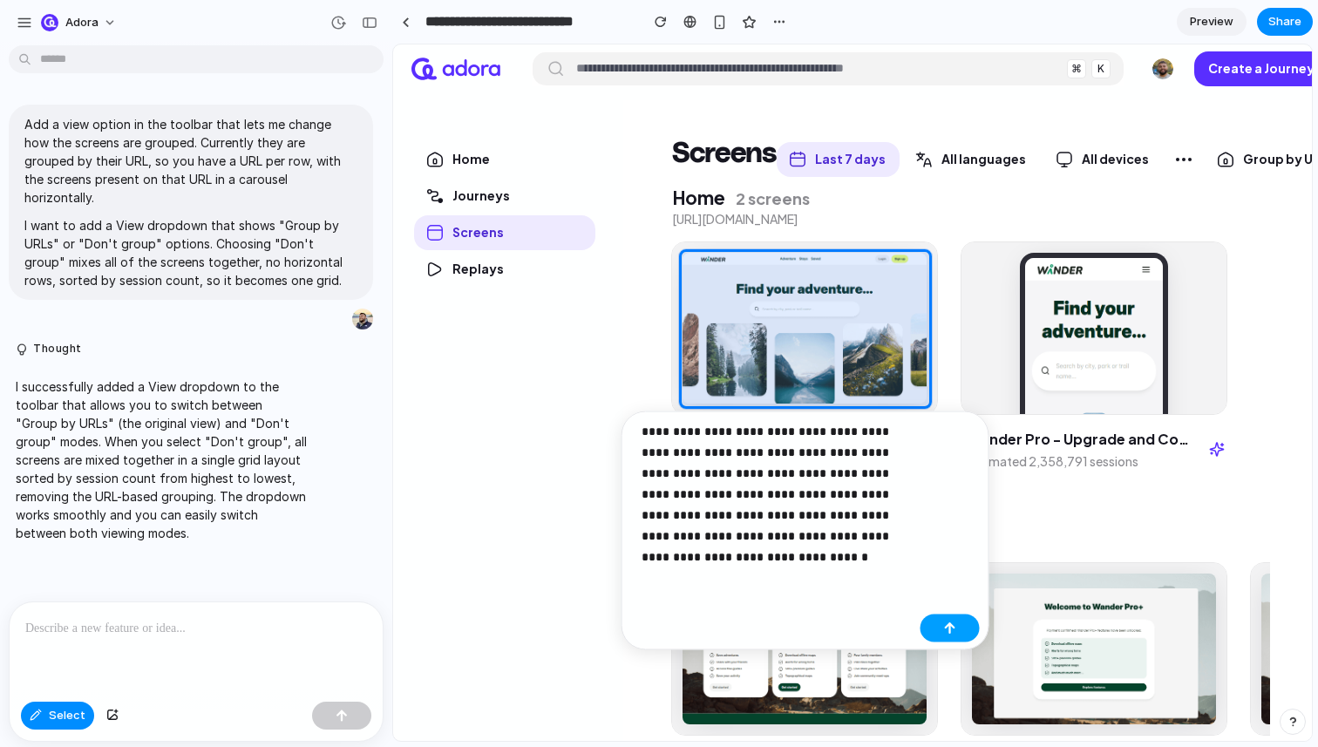
click at [952, 616] on button "button" at bounding box center [949, 628] width 59 height 28
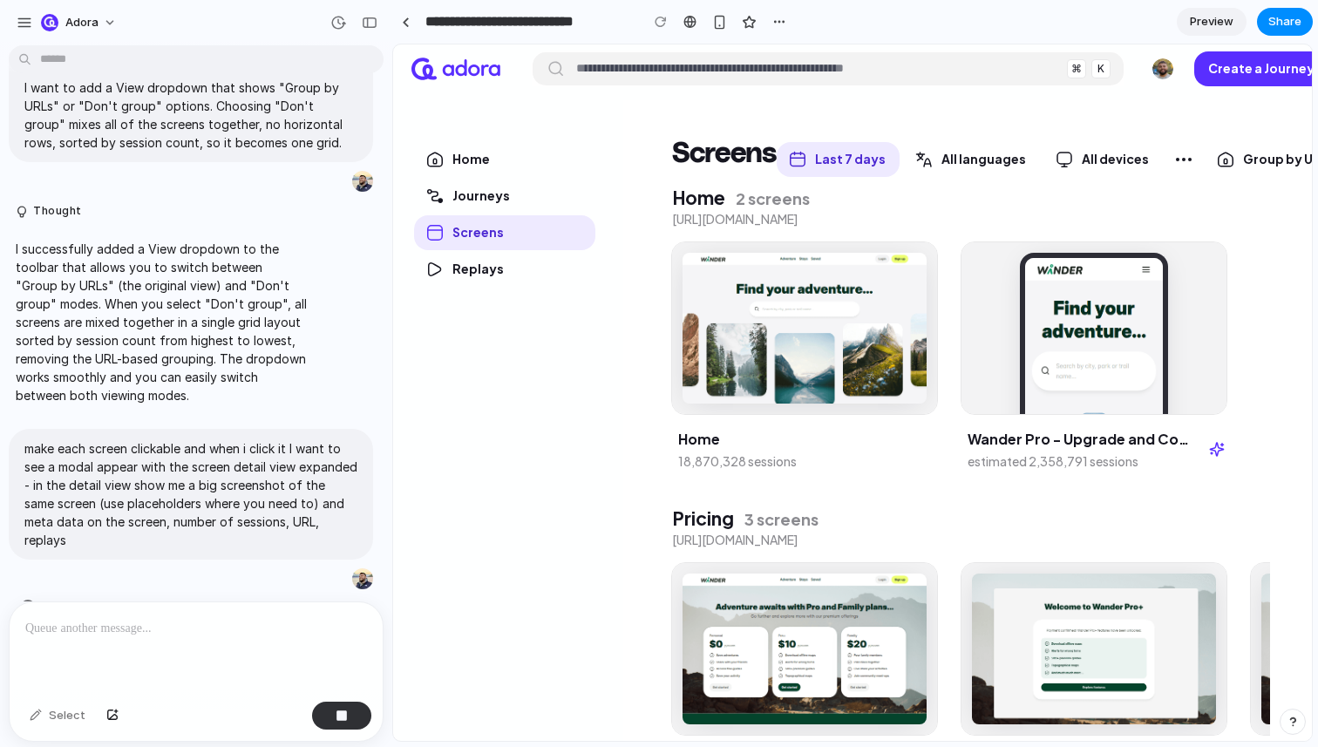
click at [98, 598] on span "Waking up the AI ..." at bounding box center [102, 607] width 115 height 18
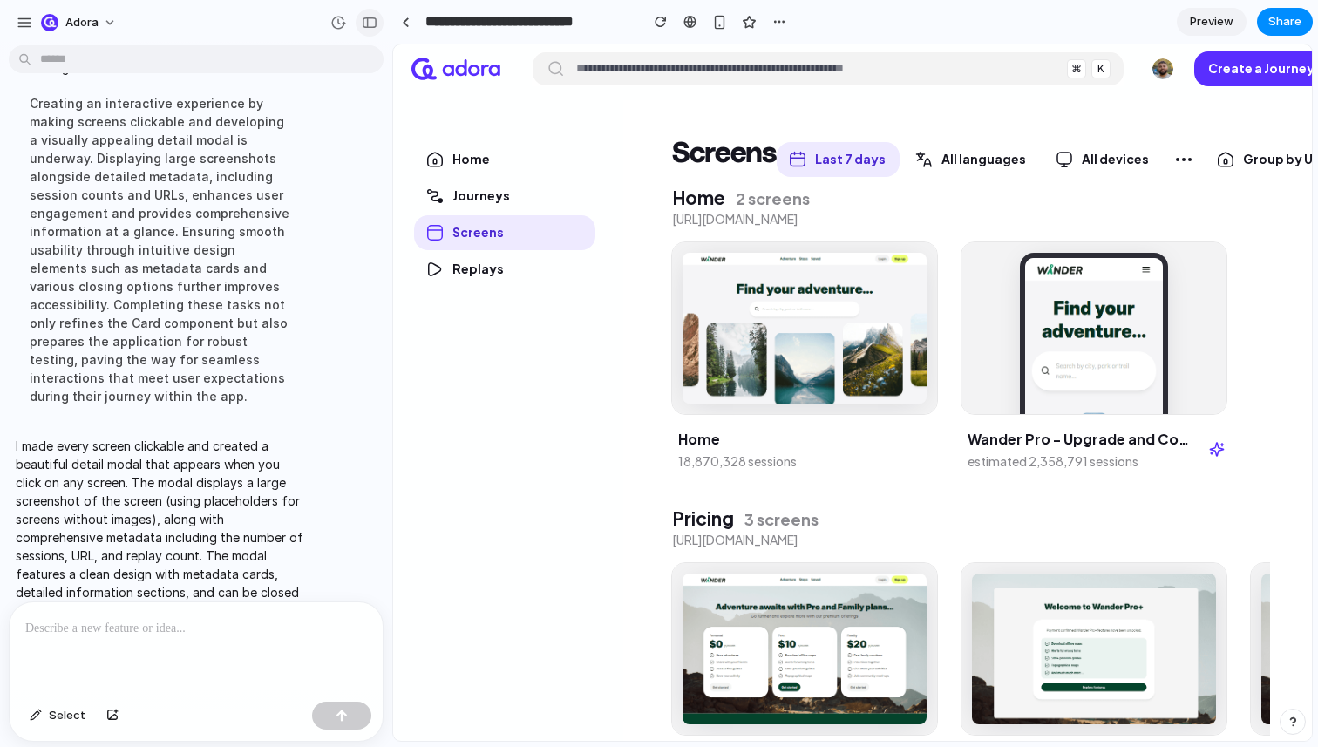
click at [376, 25] on div "button" at bounding box center [370, 23] width 16 height 12
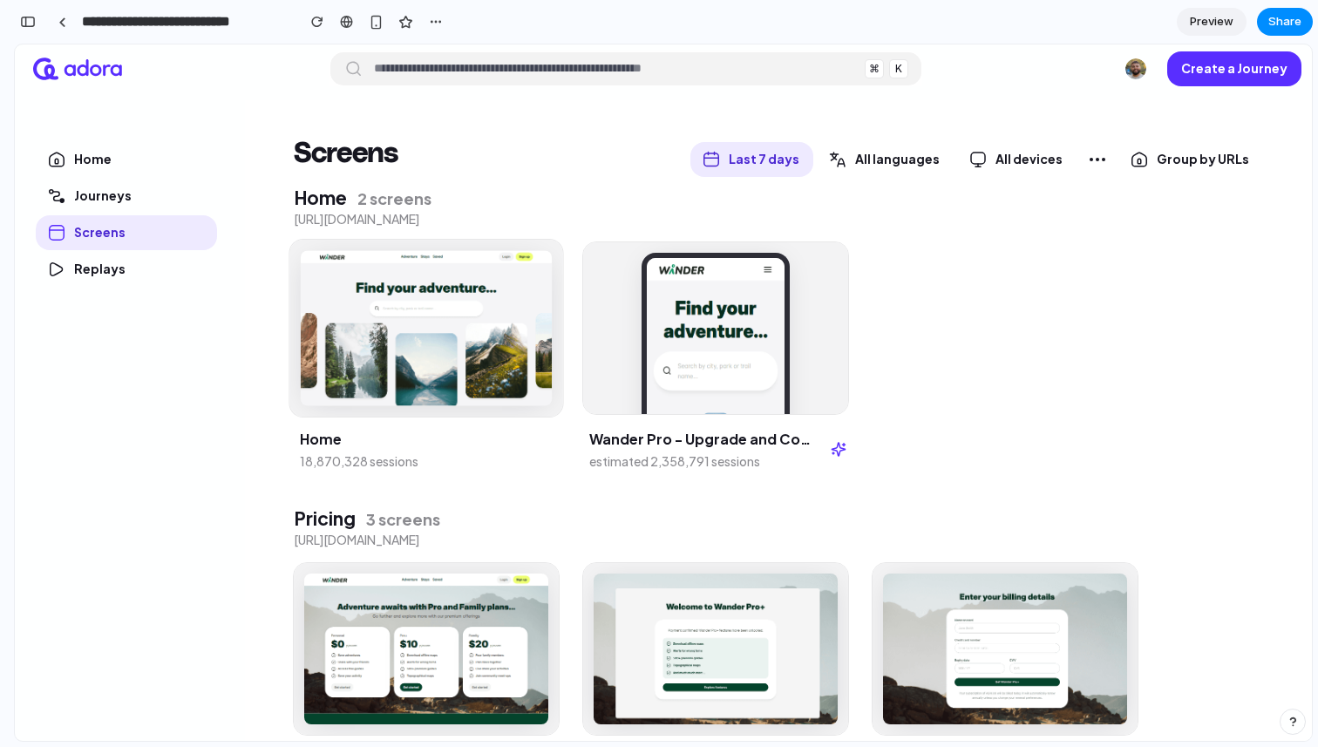
click at [440, 361] on img at bounding box center [426, 327] width 251 height 155
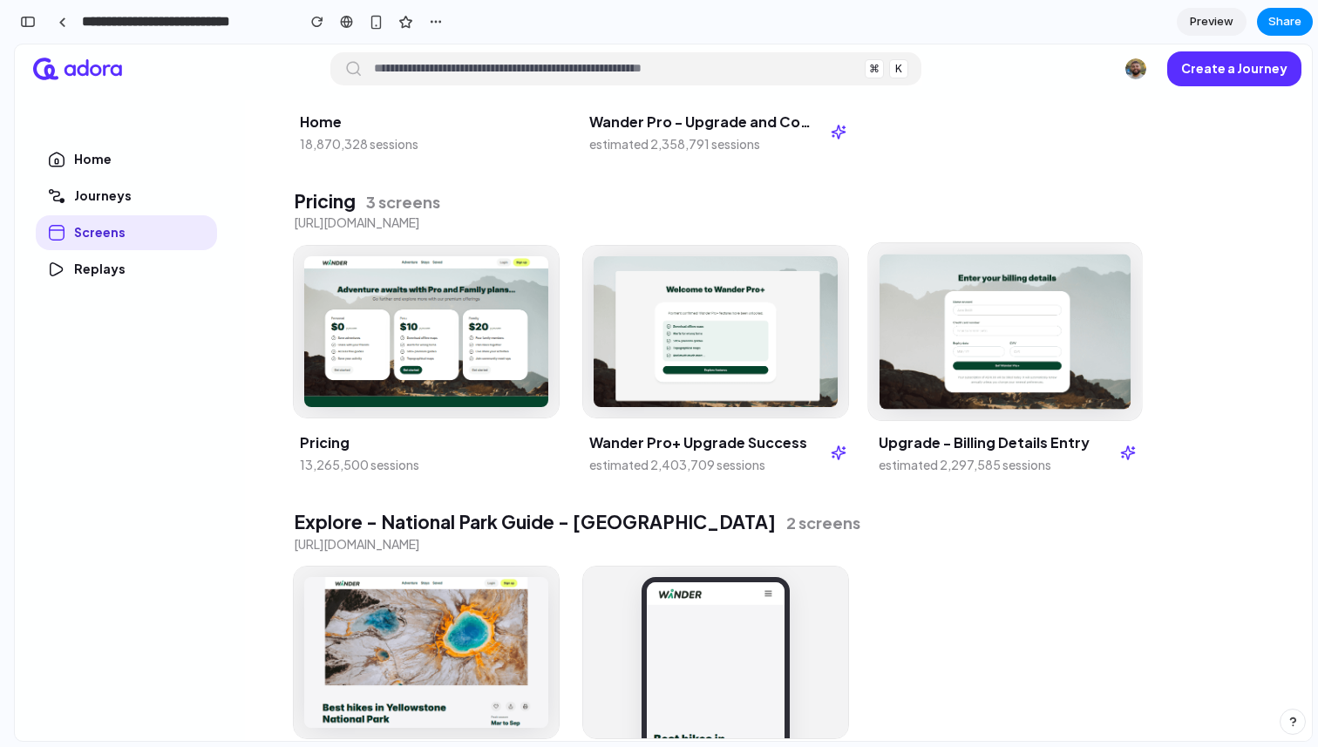
scroll to position [499, 0]
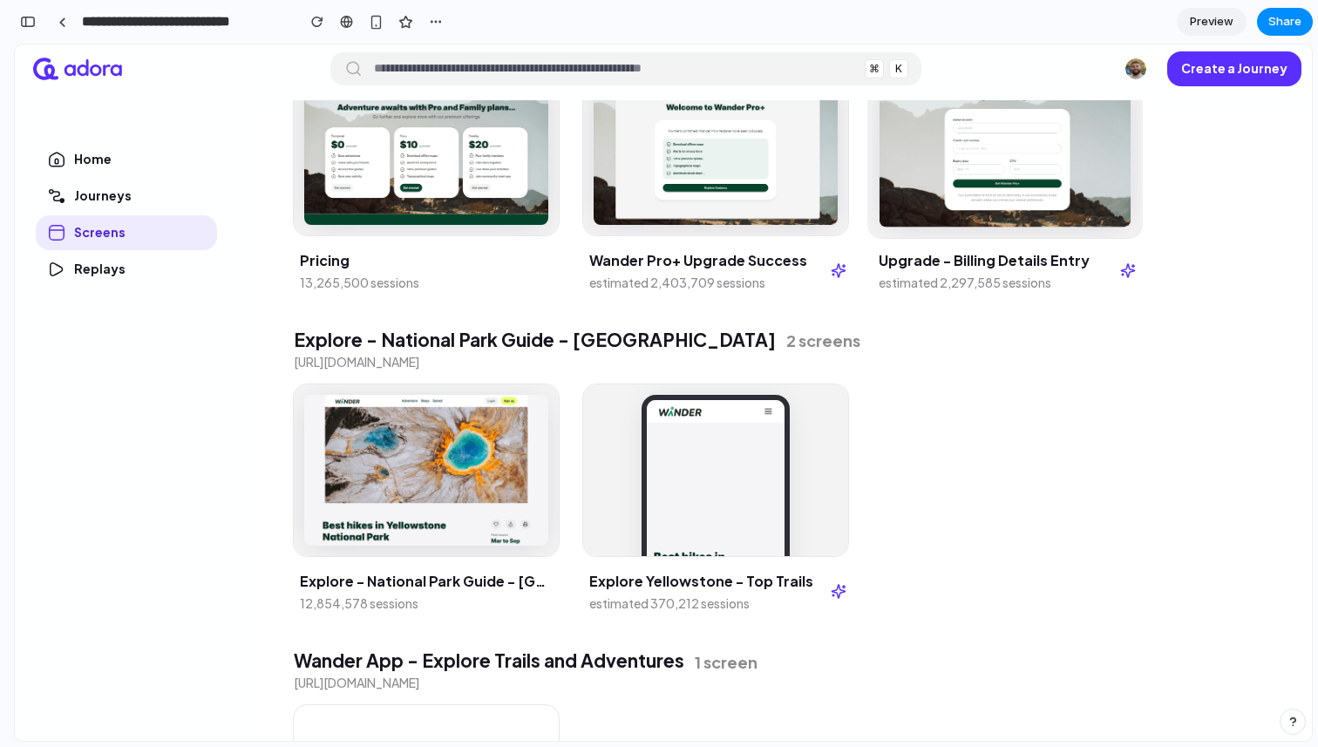
click at [1004, 198] on img at bounding box center [1004, 149] width 251 height 155
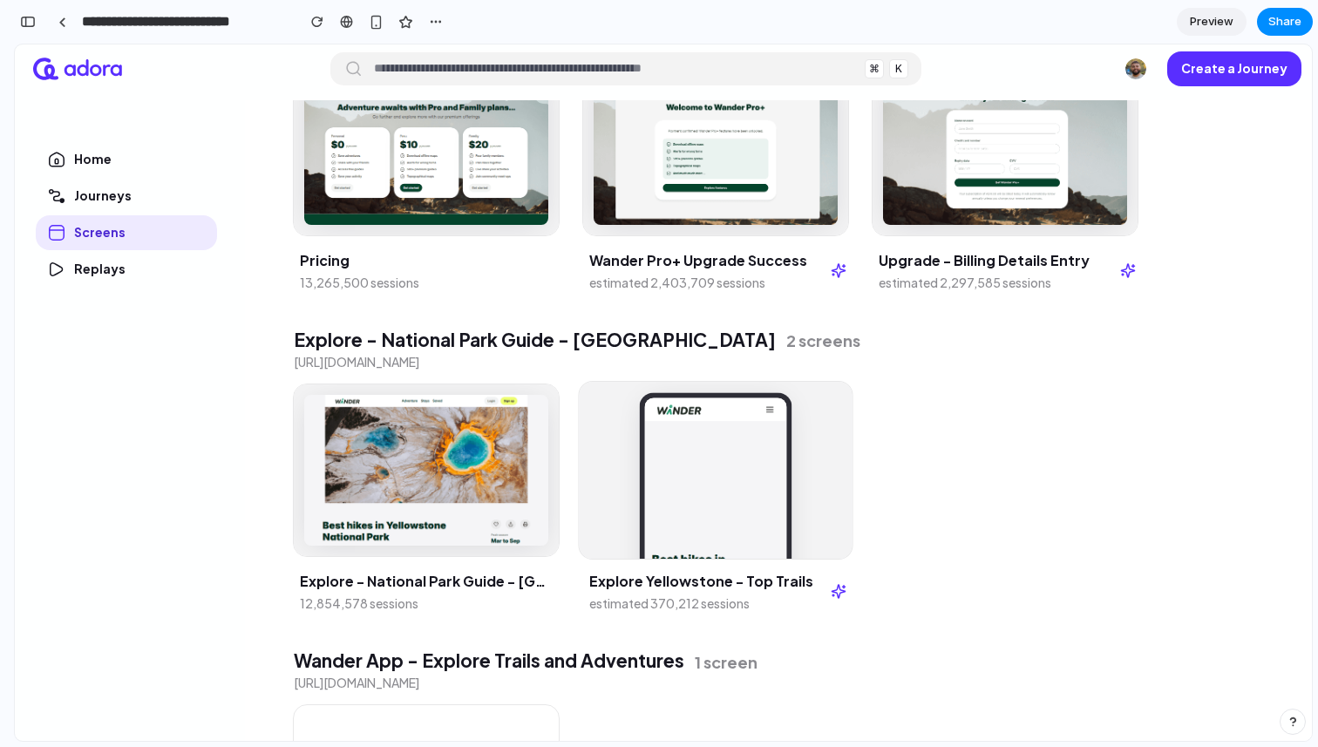
click at [640, 397] on div at bounding box center [715, 470] width 273 height 177
click at [463, 483] on img at bounding box center [426, 470] width 251 height 155
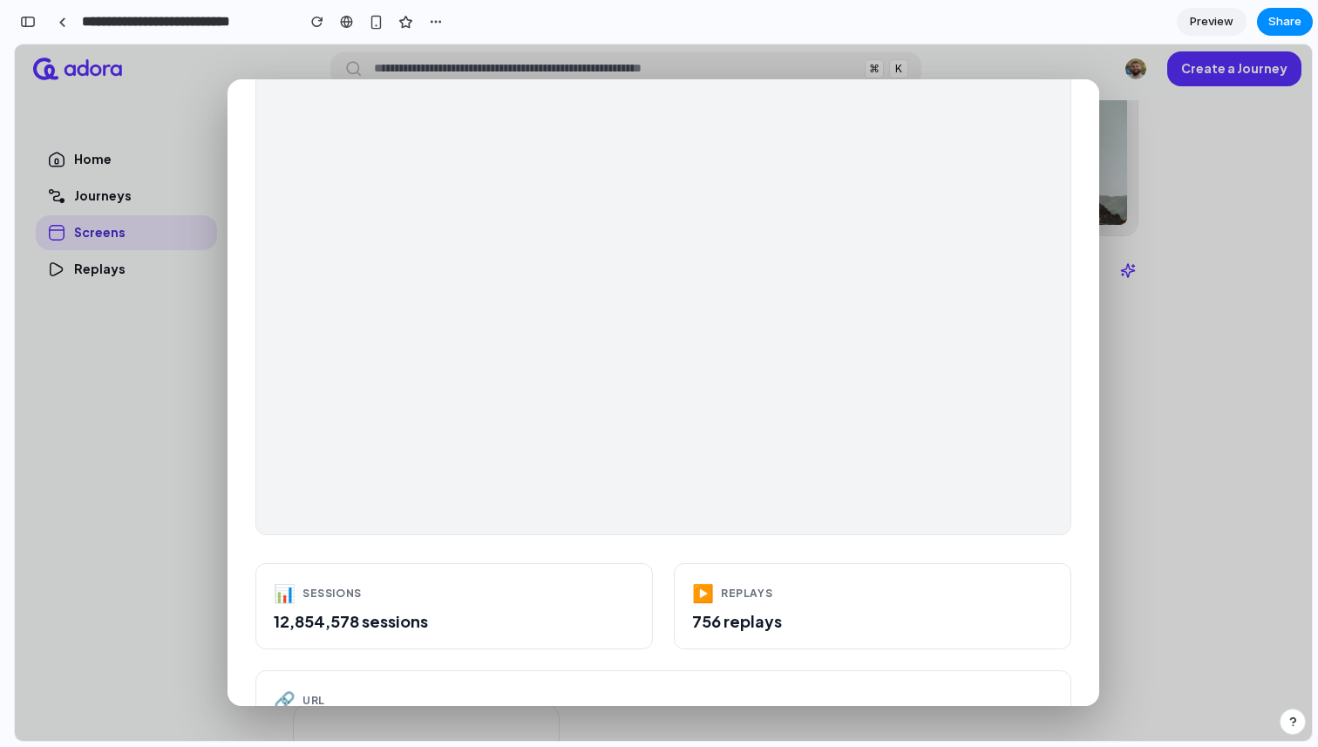
scroll to position [730, 0]
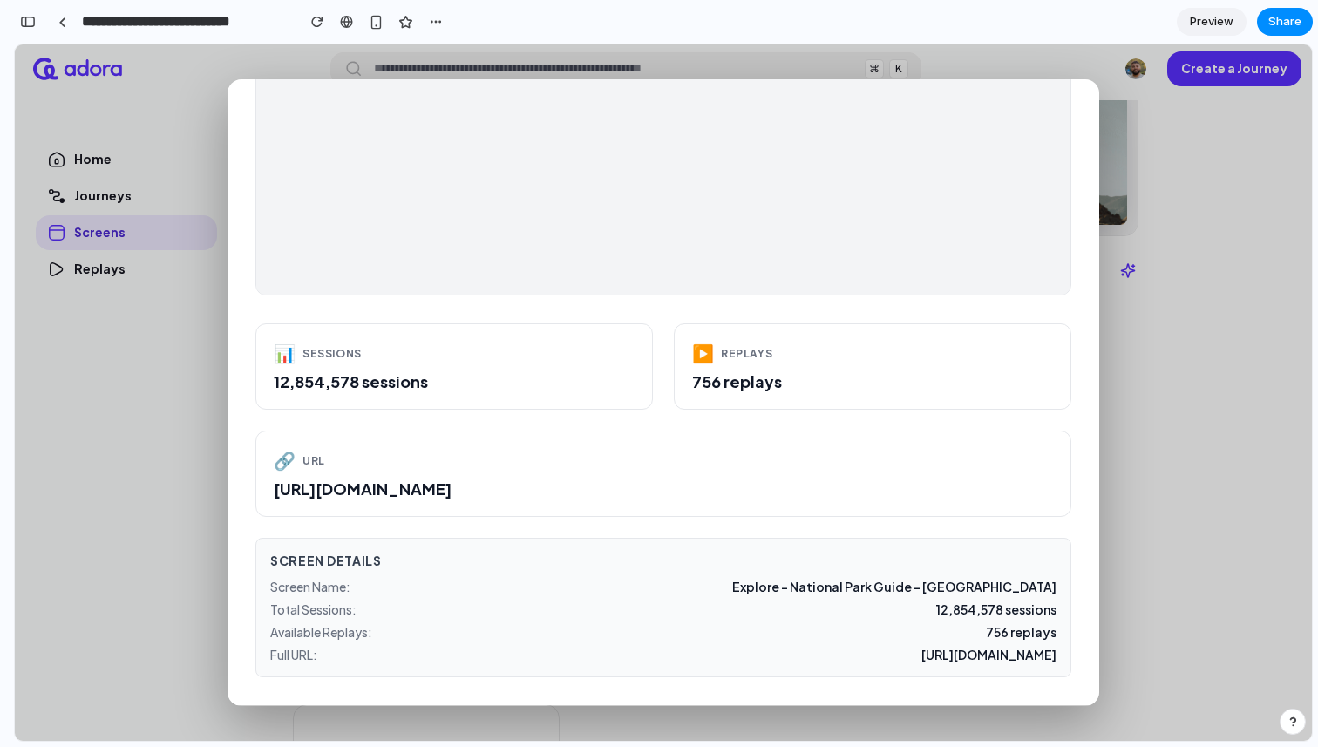
click at [430, 383] on div "12,854,578 sessions" at bounding box center [454, 381] width 361 height 20
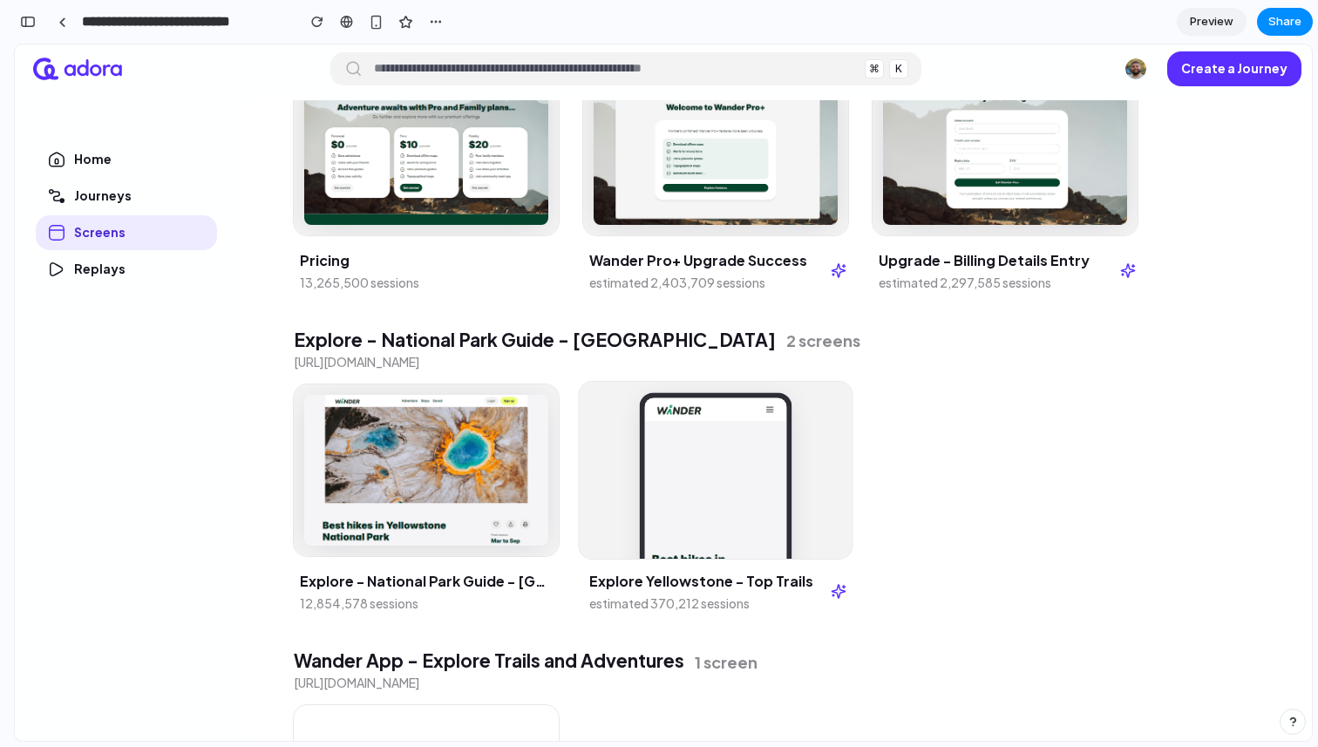
click at [786, 471] on img at bounding box center [715, 540] width 153 height 295
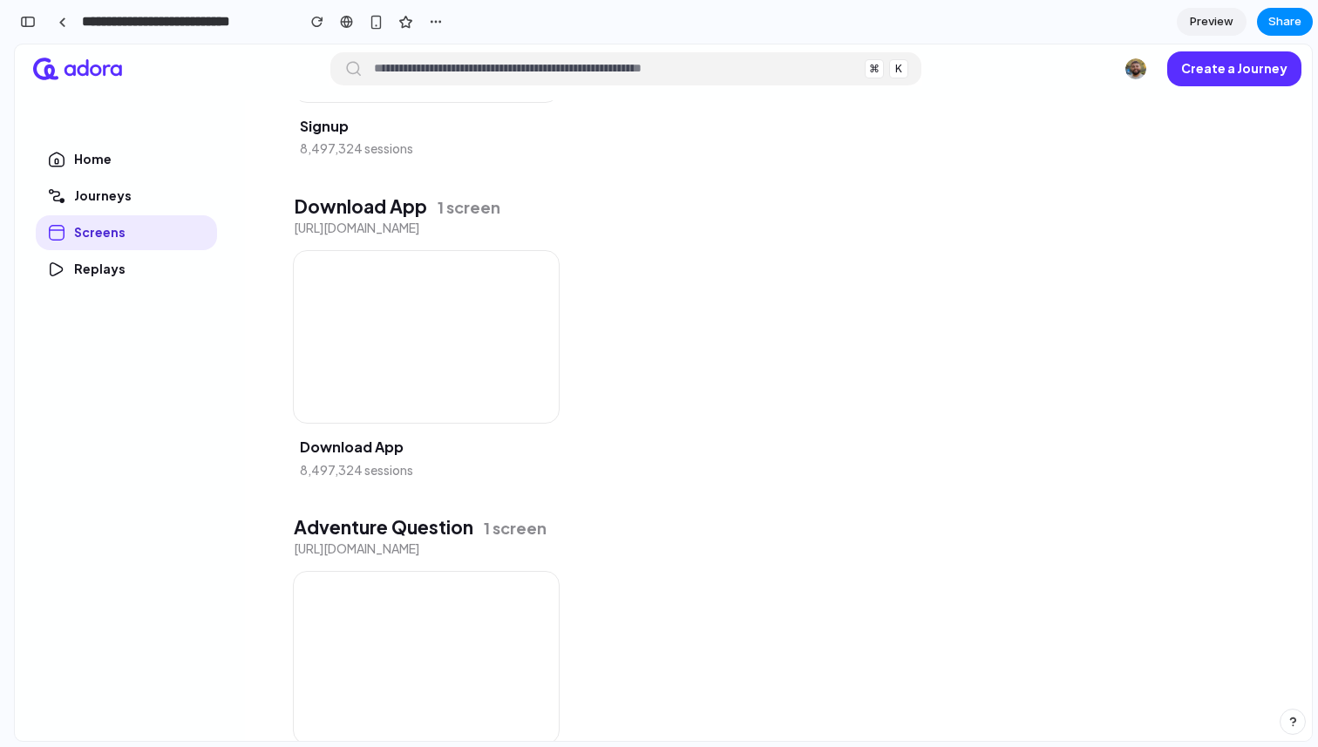
scroll to position [1510, 0]
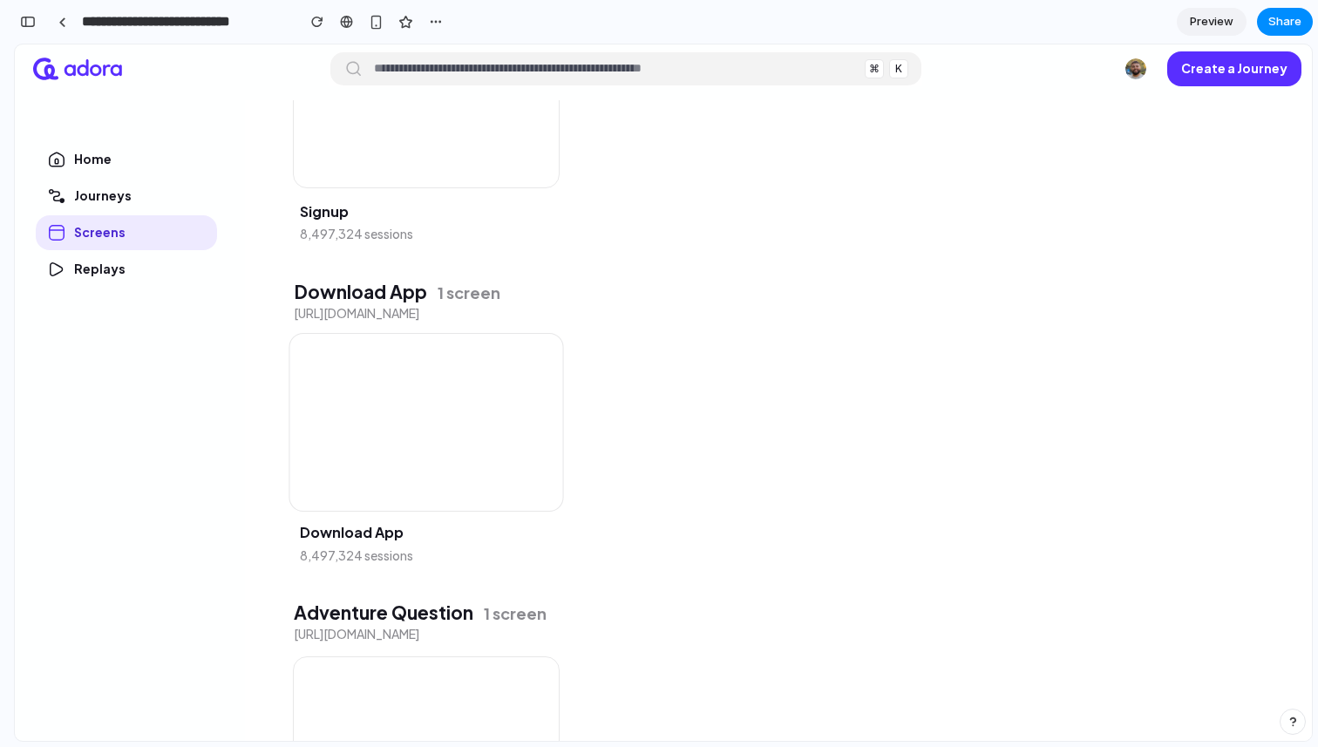
click at [444, 437] on div at bounding box center [425, 422] width 273 height 177
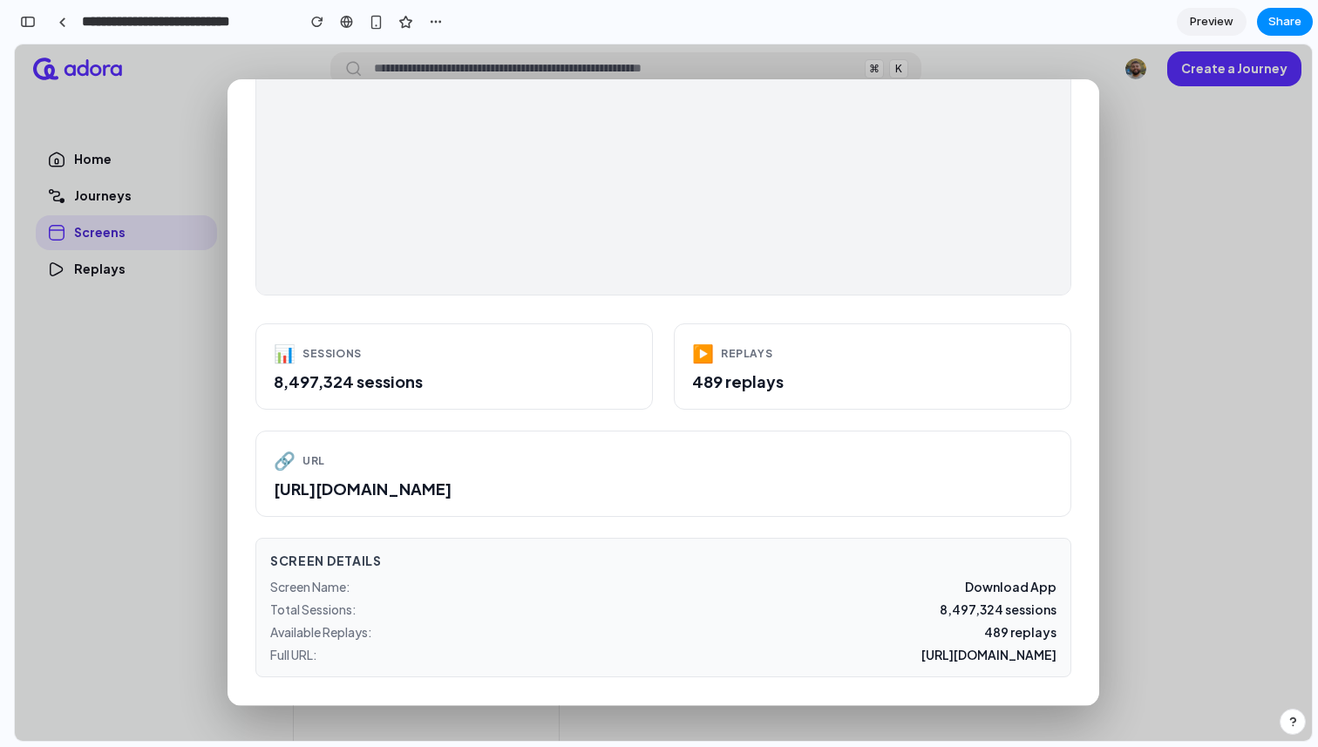
scroll to position [0, 0]
